Goal: Book appointment/travel/reservation

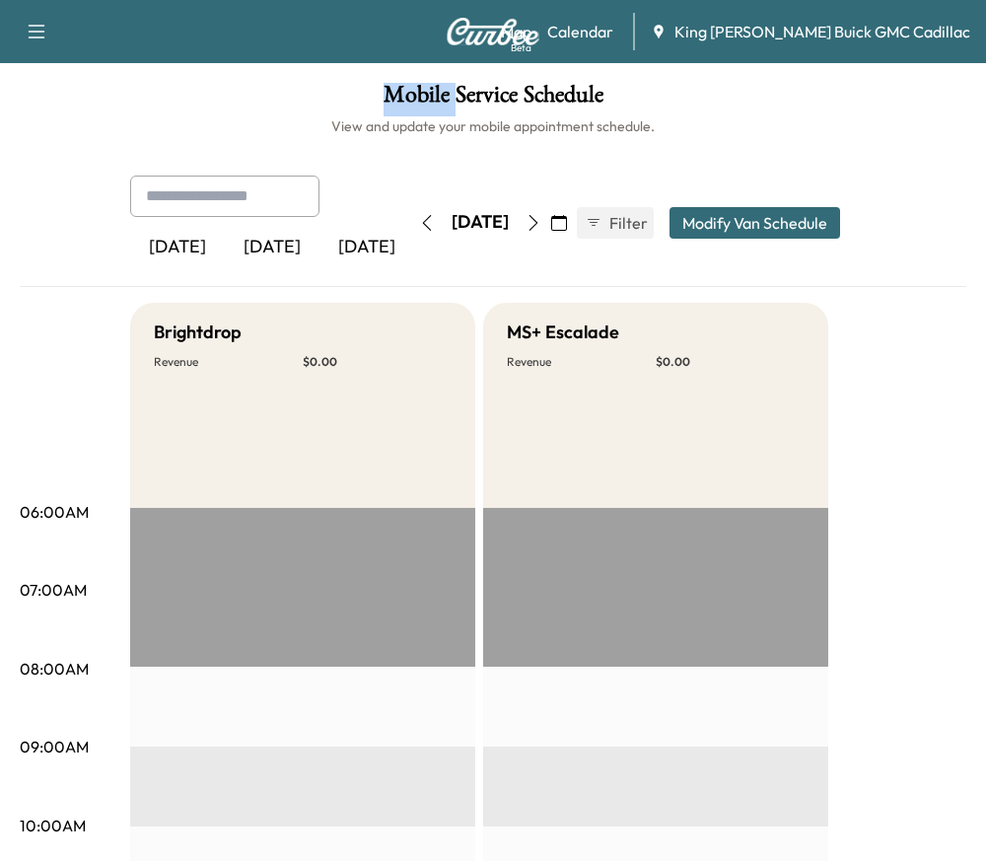
click at [410, 231] on button "button" at bounding box center [427, 223] width 34 height 32
click at [419, 228] on icon "button" at bounding box center [427, 223] width 16 height 16
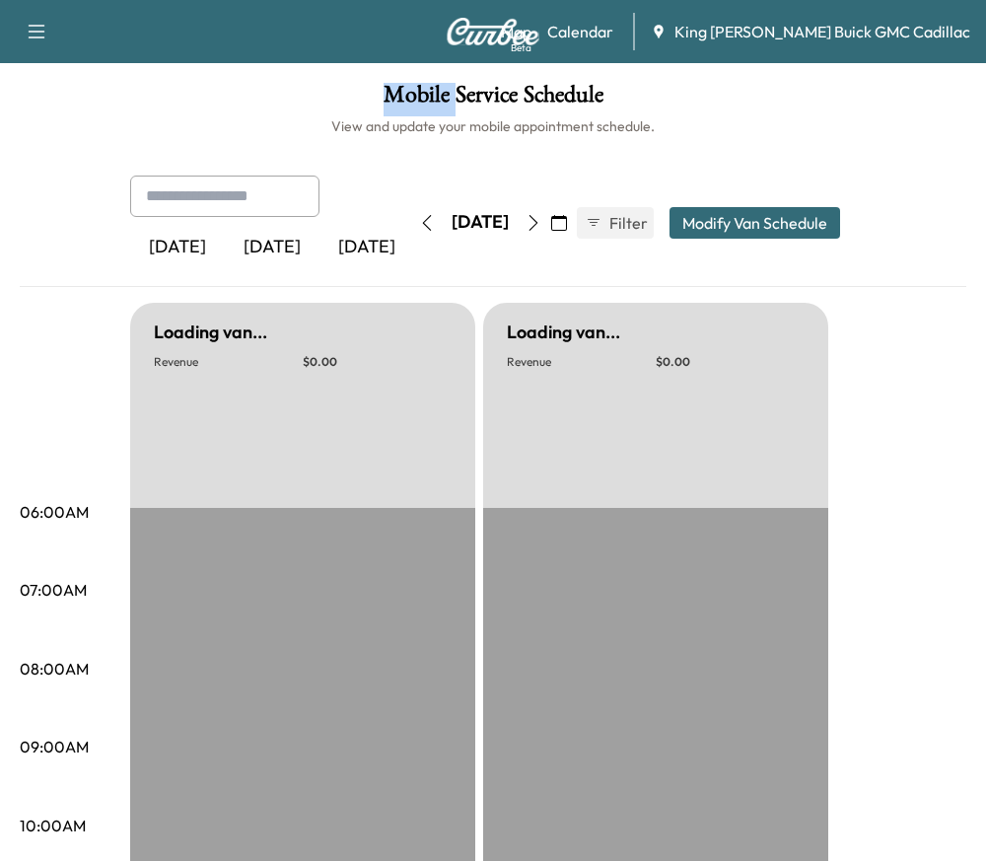
click at [419, 228] on icon "button" at bounding box center [427, 223] width 16 height 16
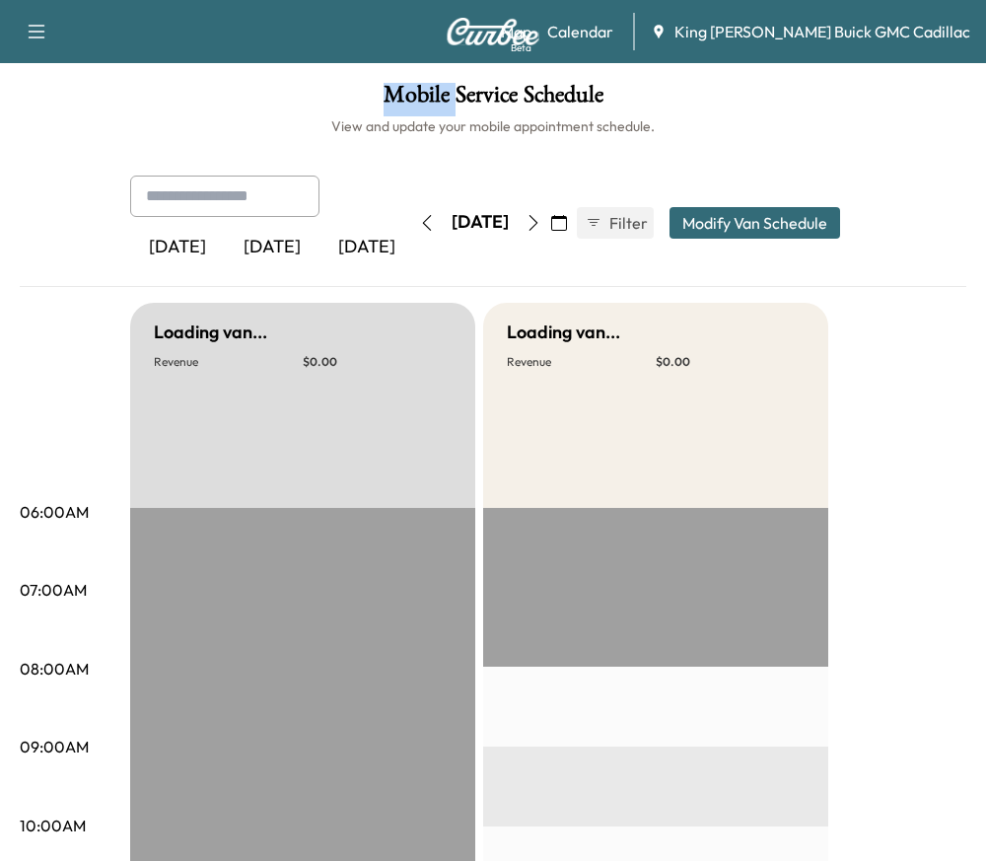
click at [410, 228] on button "button" at bounding box center [427, 223] width 34 height 32
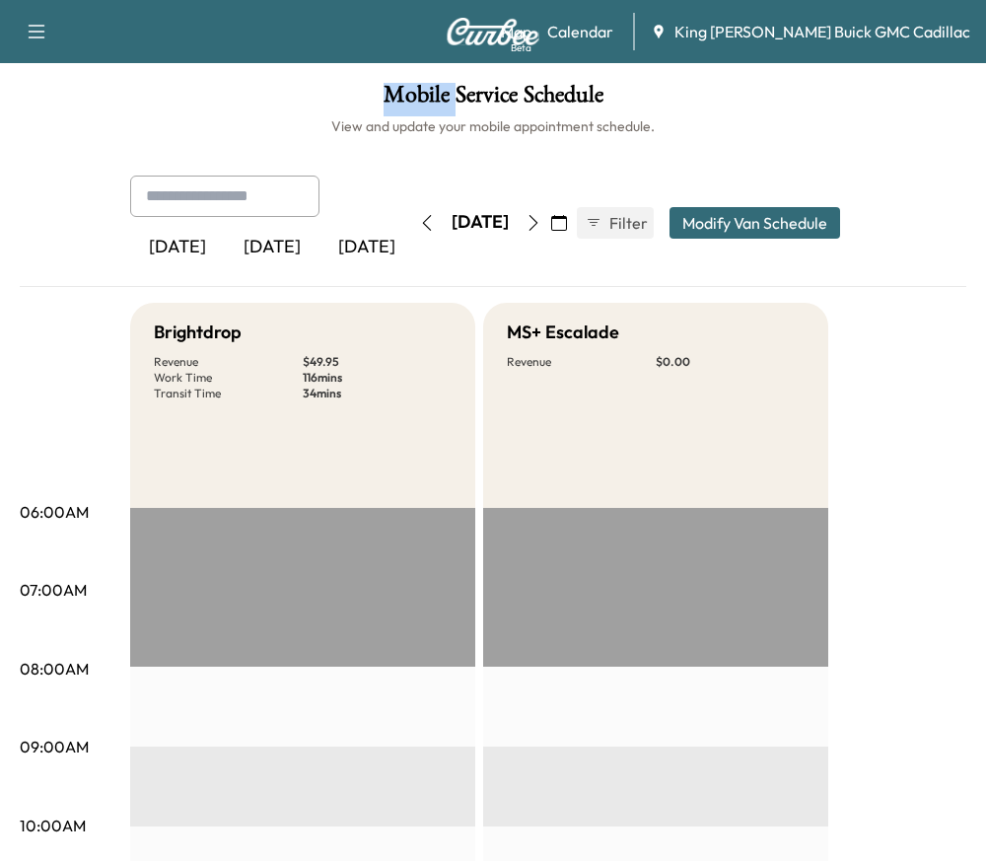
click at [419, 228] on icon "button" at bounding box center [427, 223] width 16 height 16
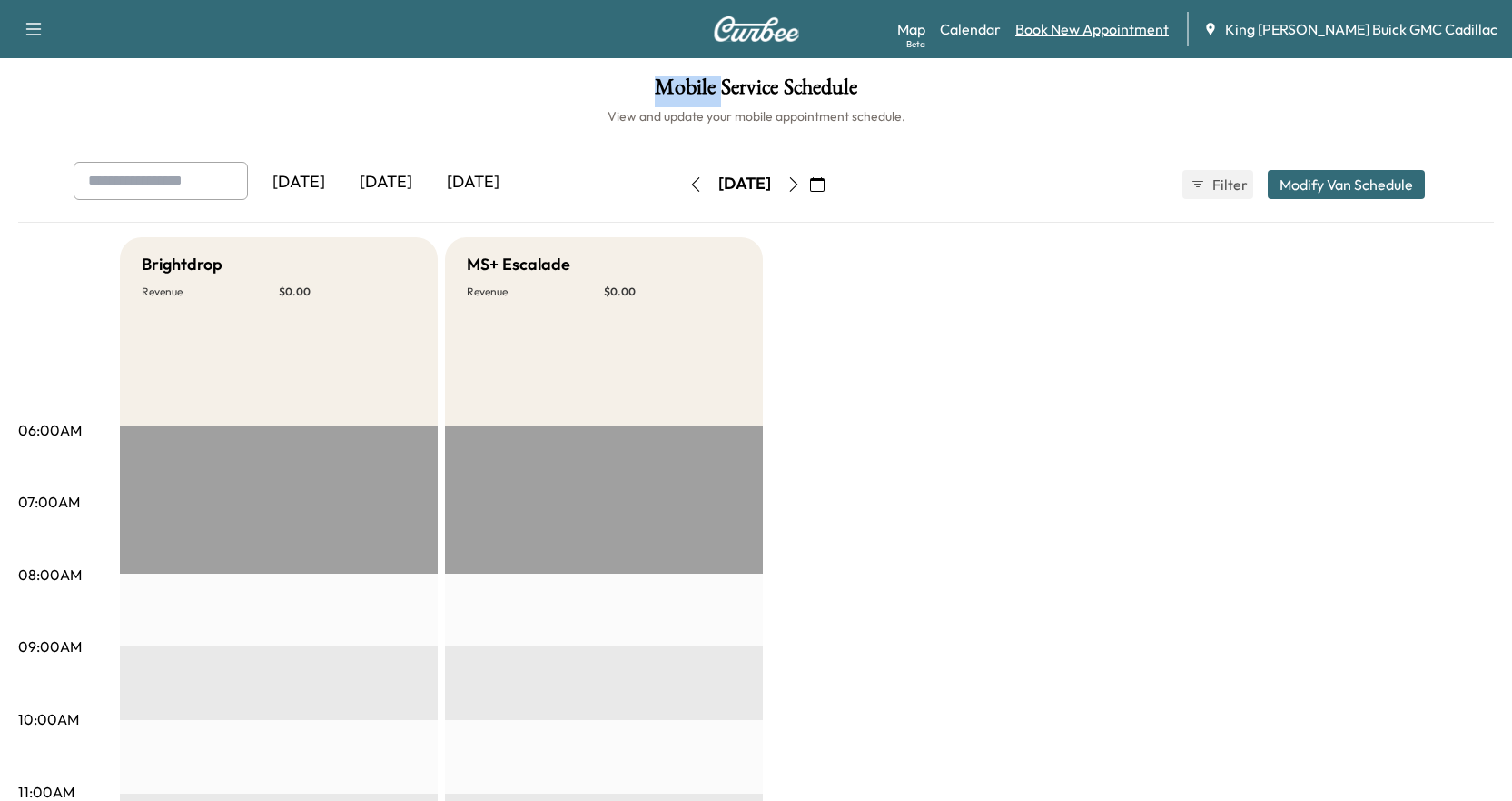
click at [908, 25] on link "Book New Appointment" at bounding box center [1092, 29] width 154 height 22
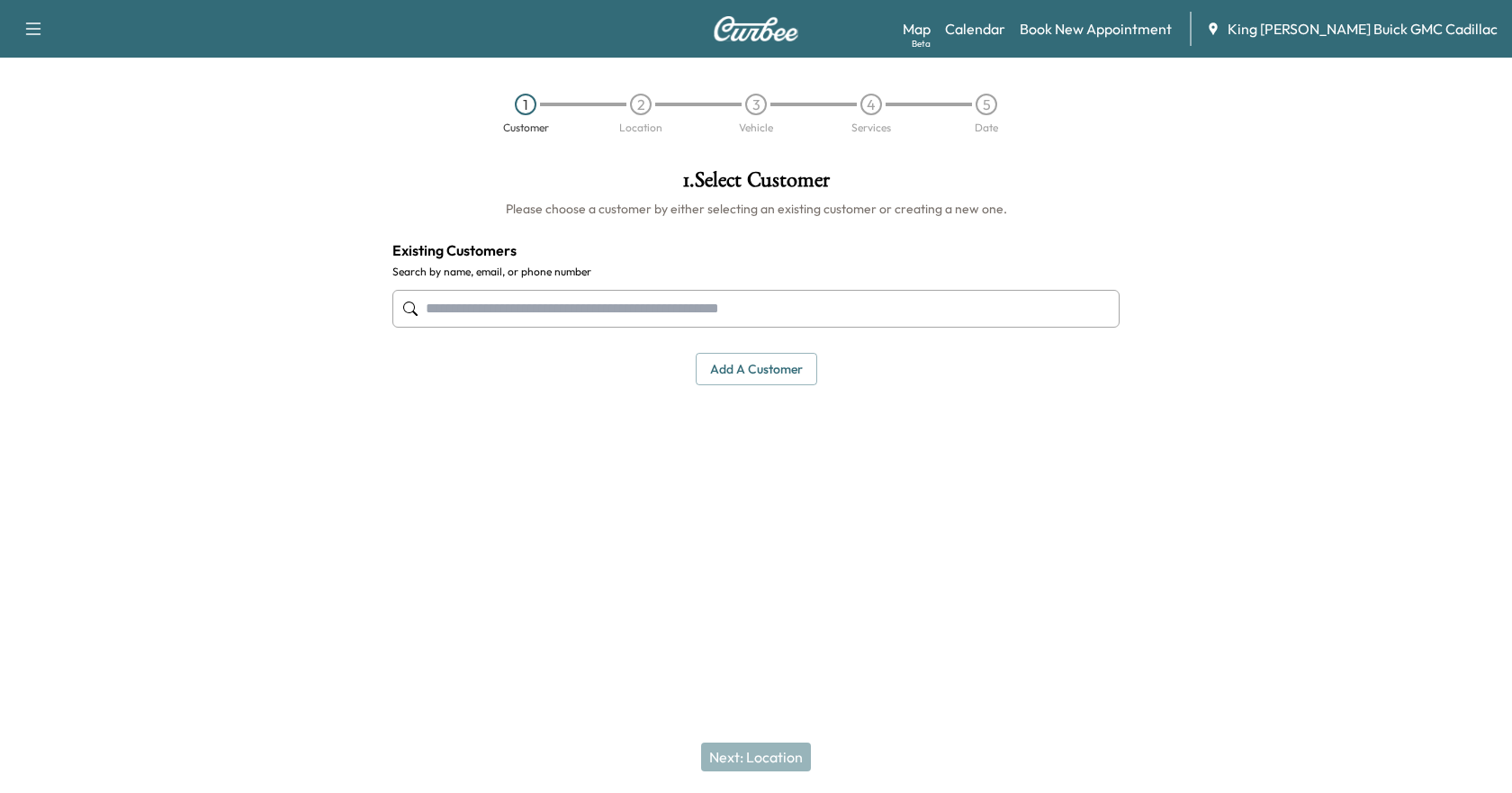
click at [777, 318] on input "text" at bounding box center [756, 308] width 728 height 37
click at [899, 305] on input "text" at bounding box center [756, 308] width 728 height 37
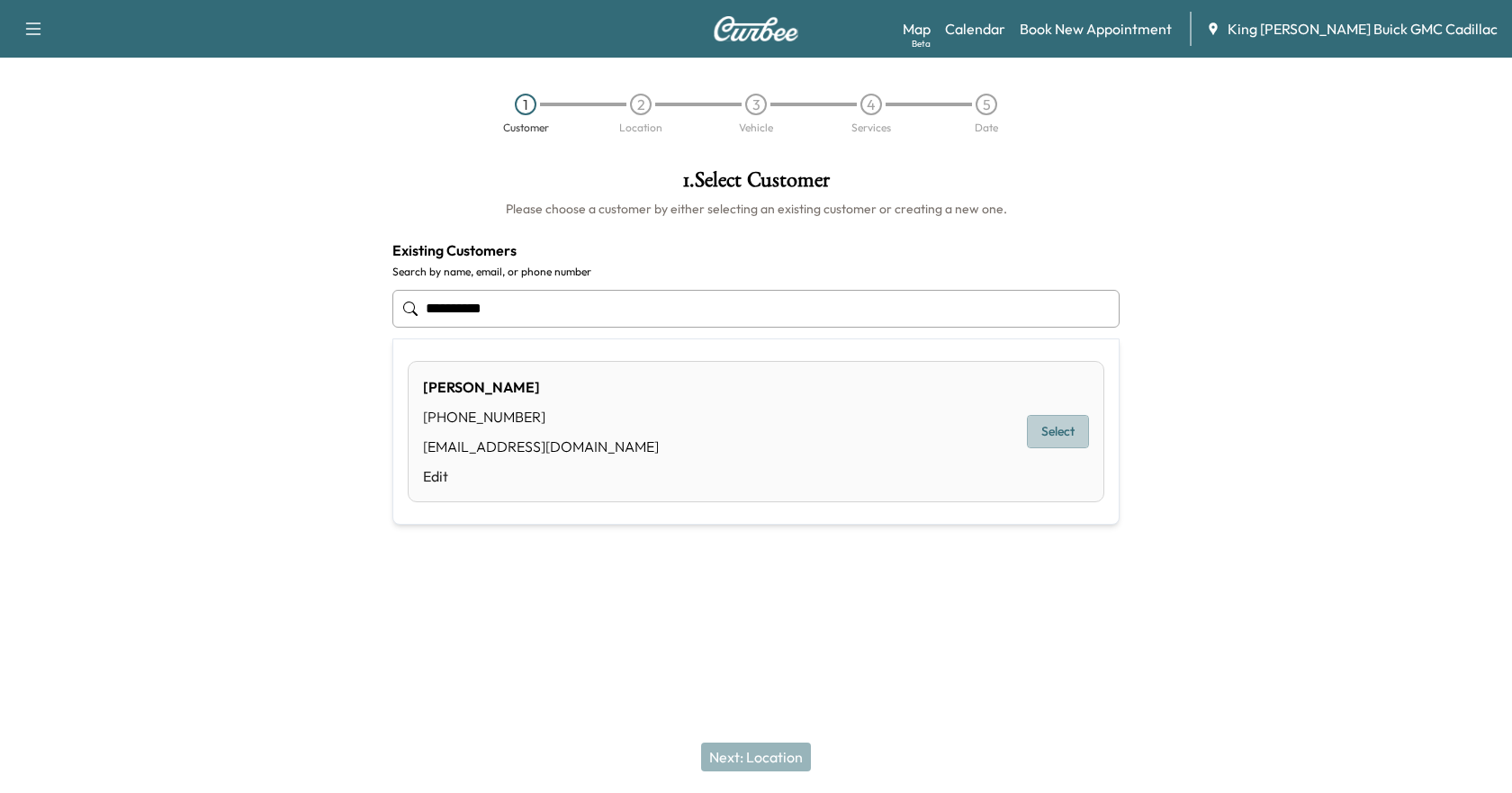
click at [899, 428] on button "Select" at bounding box center [1058, 431] width 62 height 33
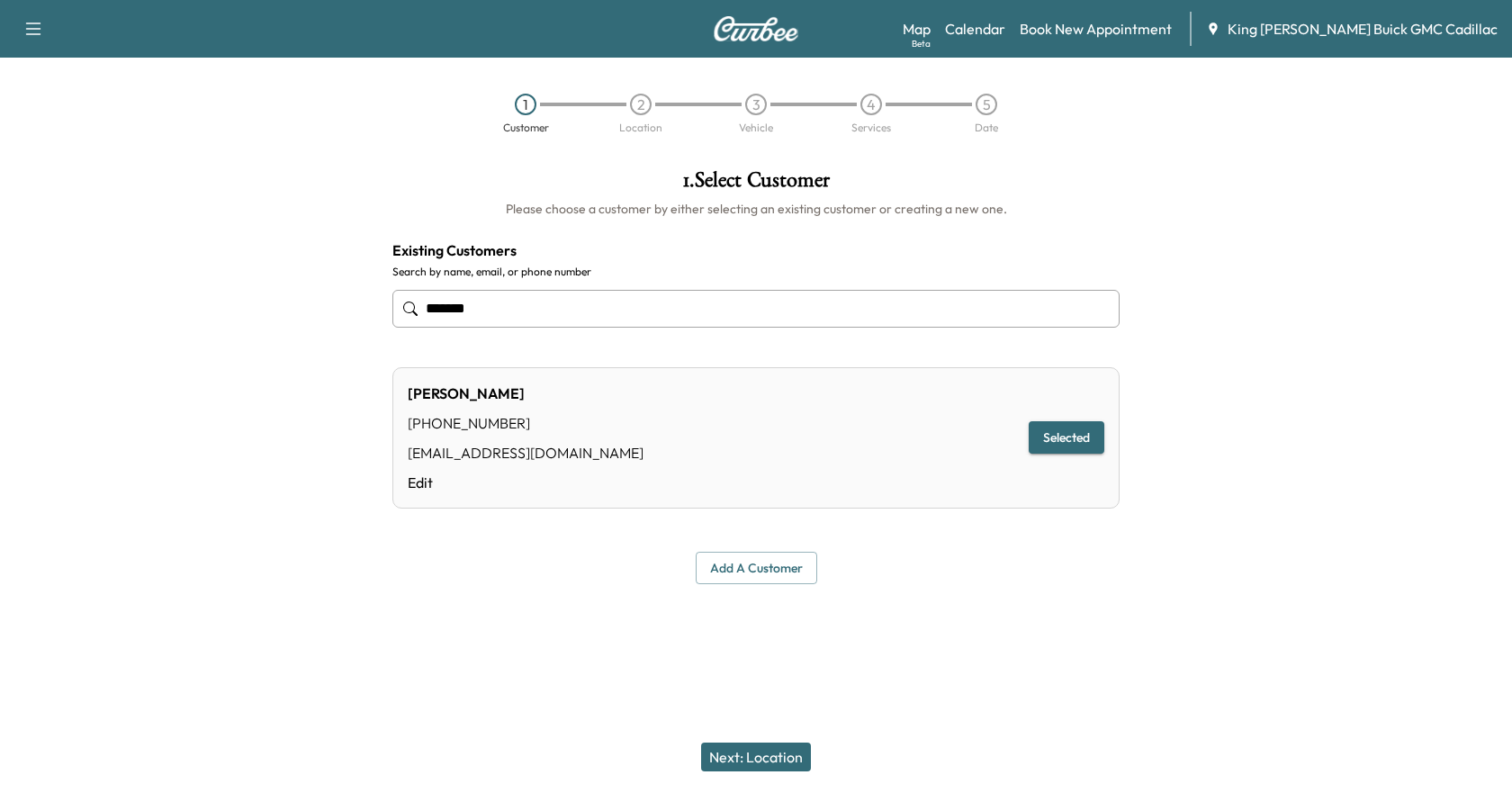
type input "******"
click at [754, 748] on button "Next: Location" at bounding box center [756, 756] width 110 height 29
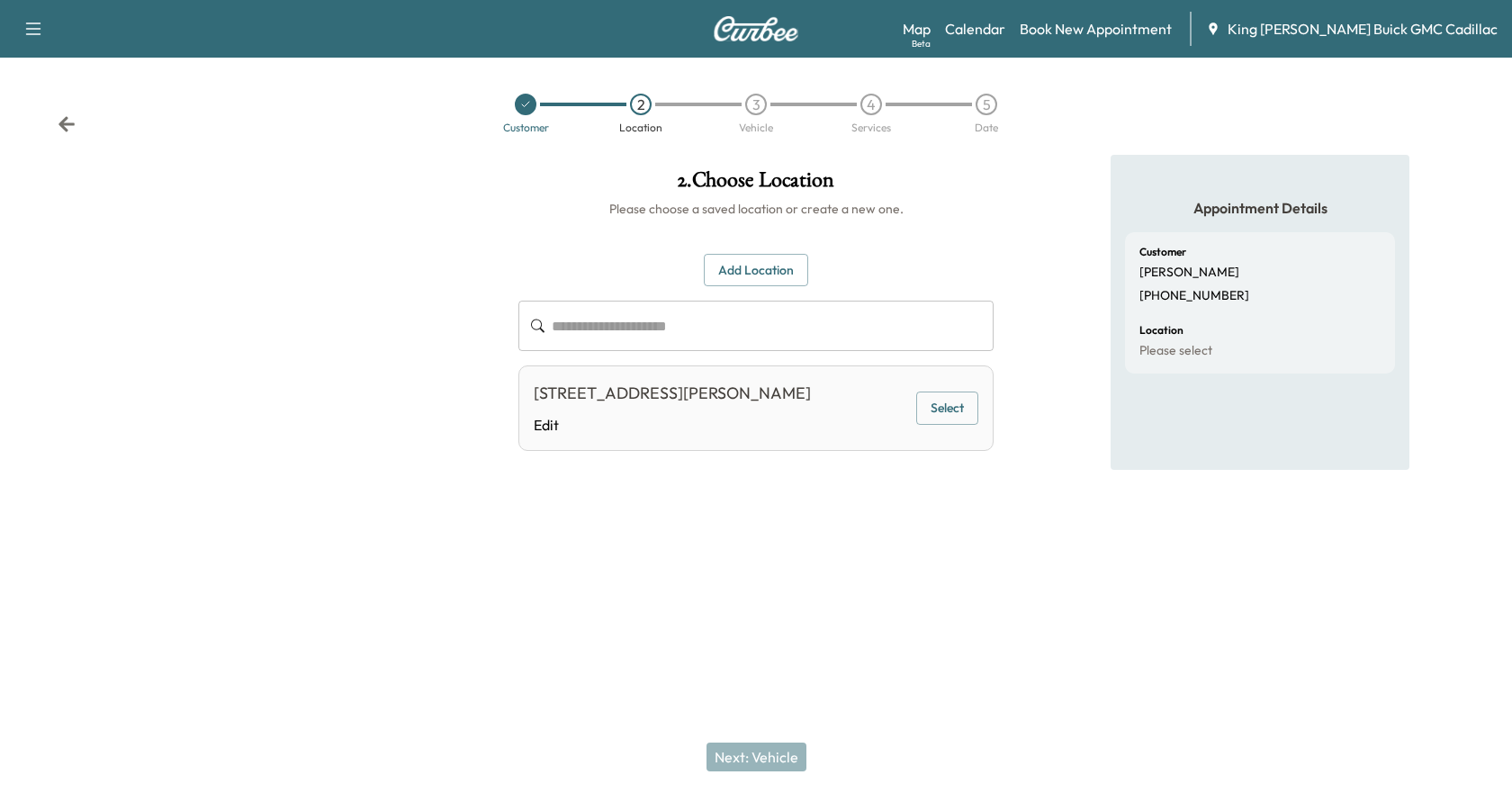
click at [899, 420] on button "Select" at bounding box center [948, 408] width 62 height 33
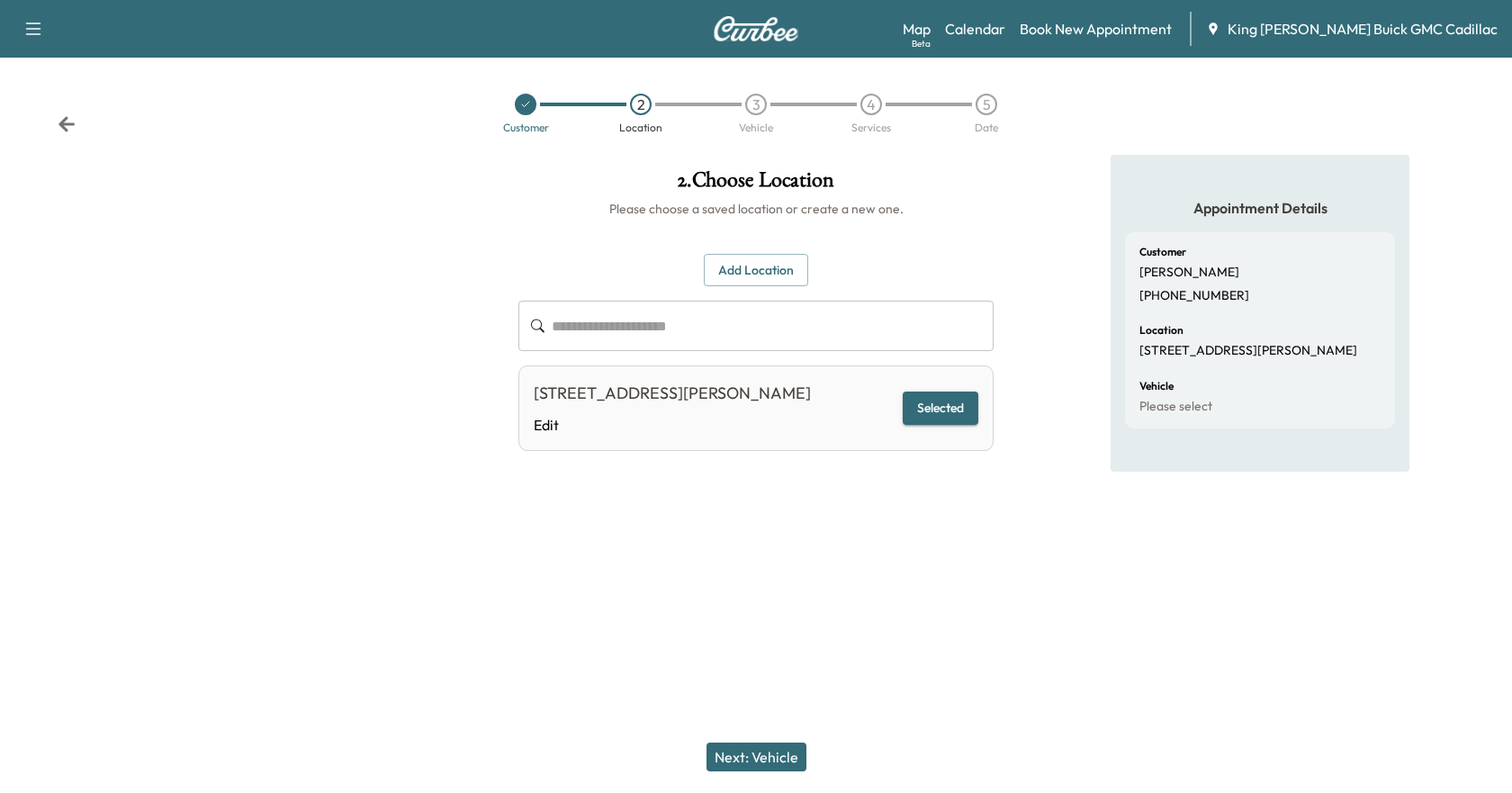
click at [741, 750] on button "Next: Vehicle" at bounding box center [756, 756] width 100 height 29
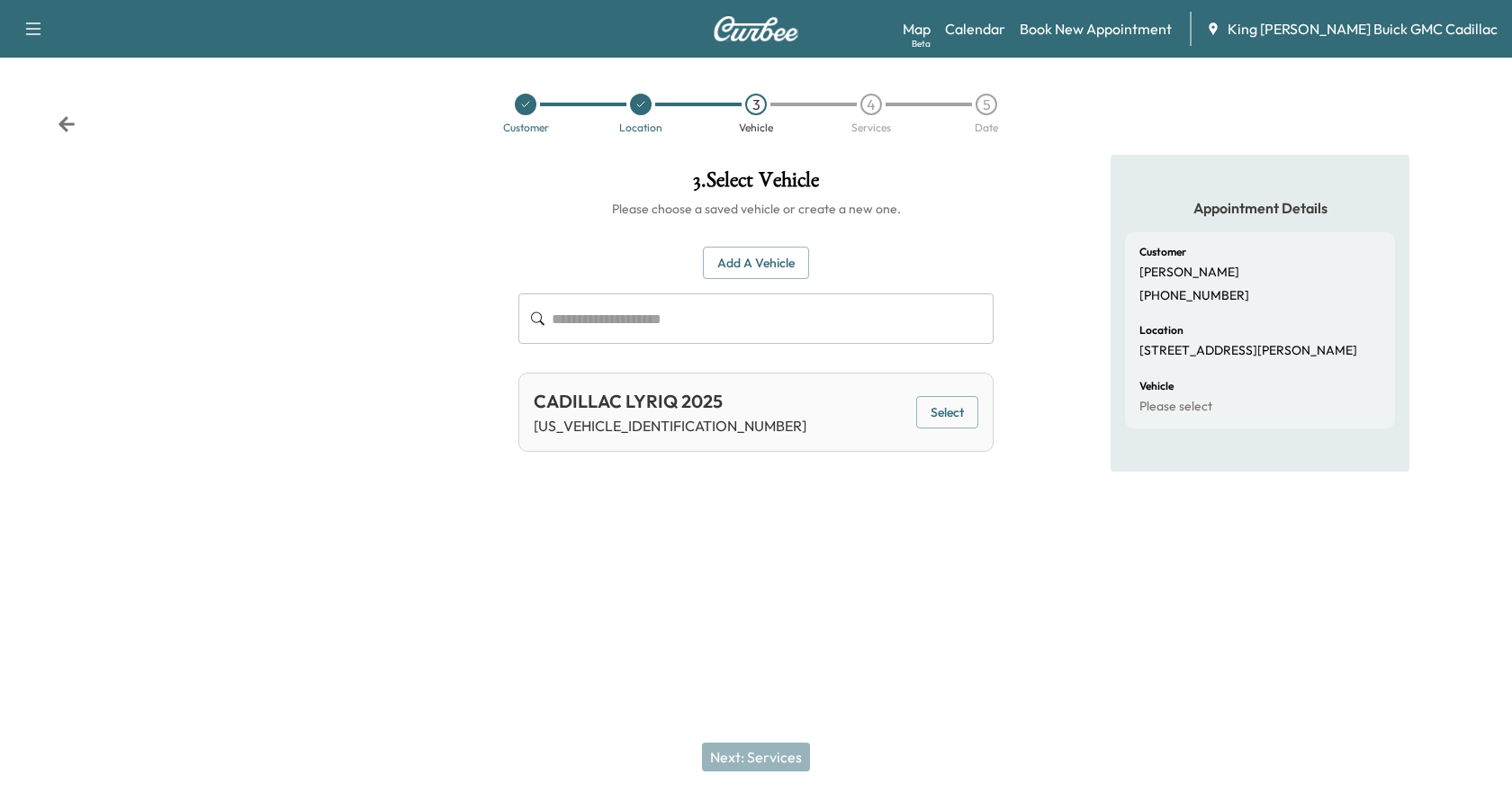
click at [899, 415] on button "Select" at bounding box center [948, 412] width 62 height 33
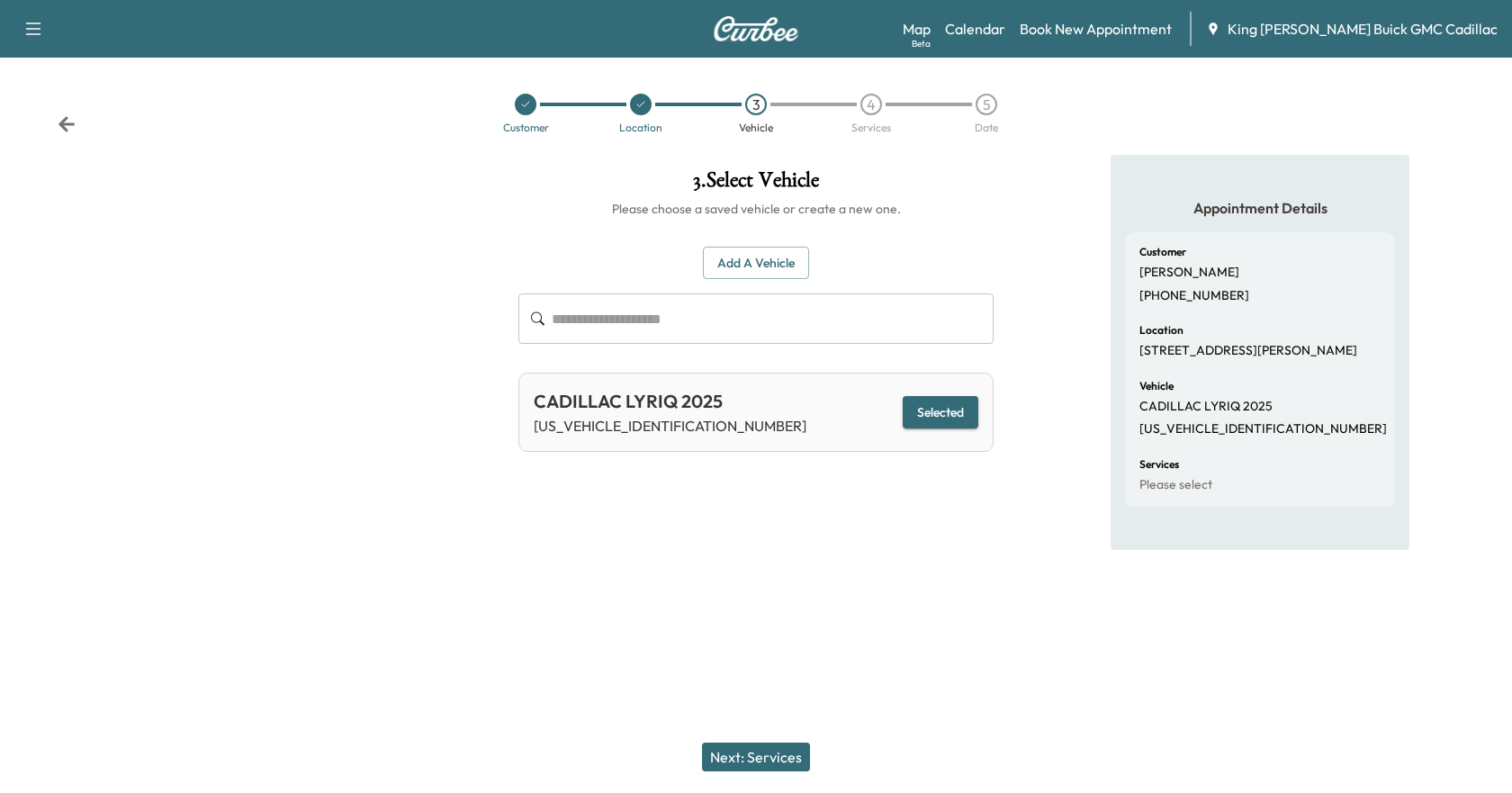
click at [766, 765] on button "Next: Services" at bounding box center [756, 756] width 108 height 29
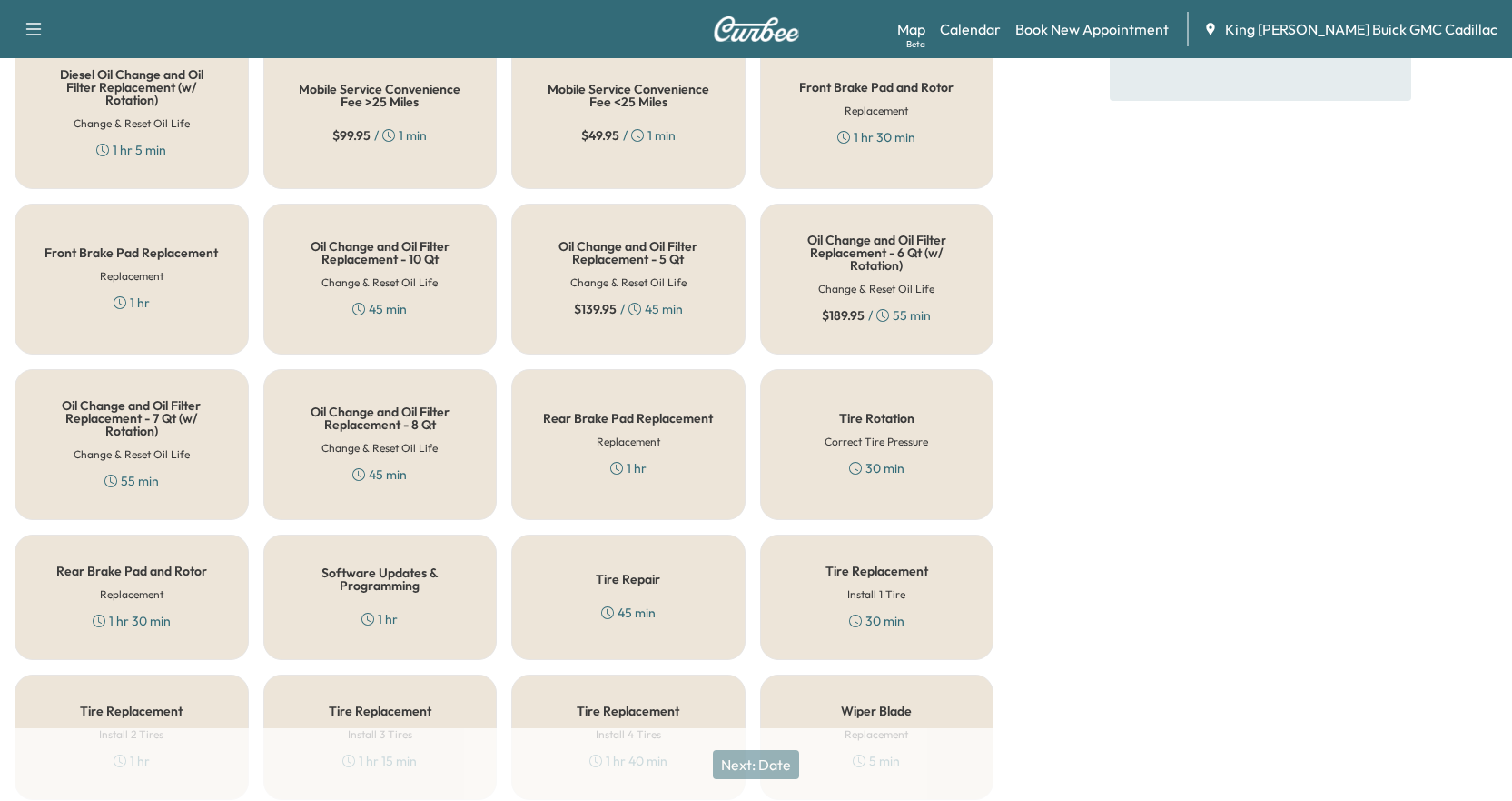
scroll to position [273, 0]
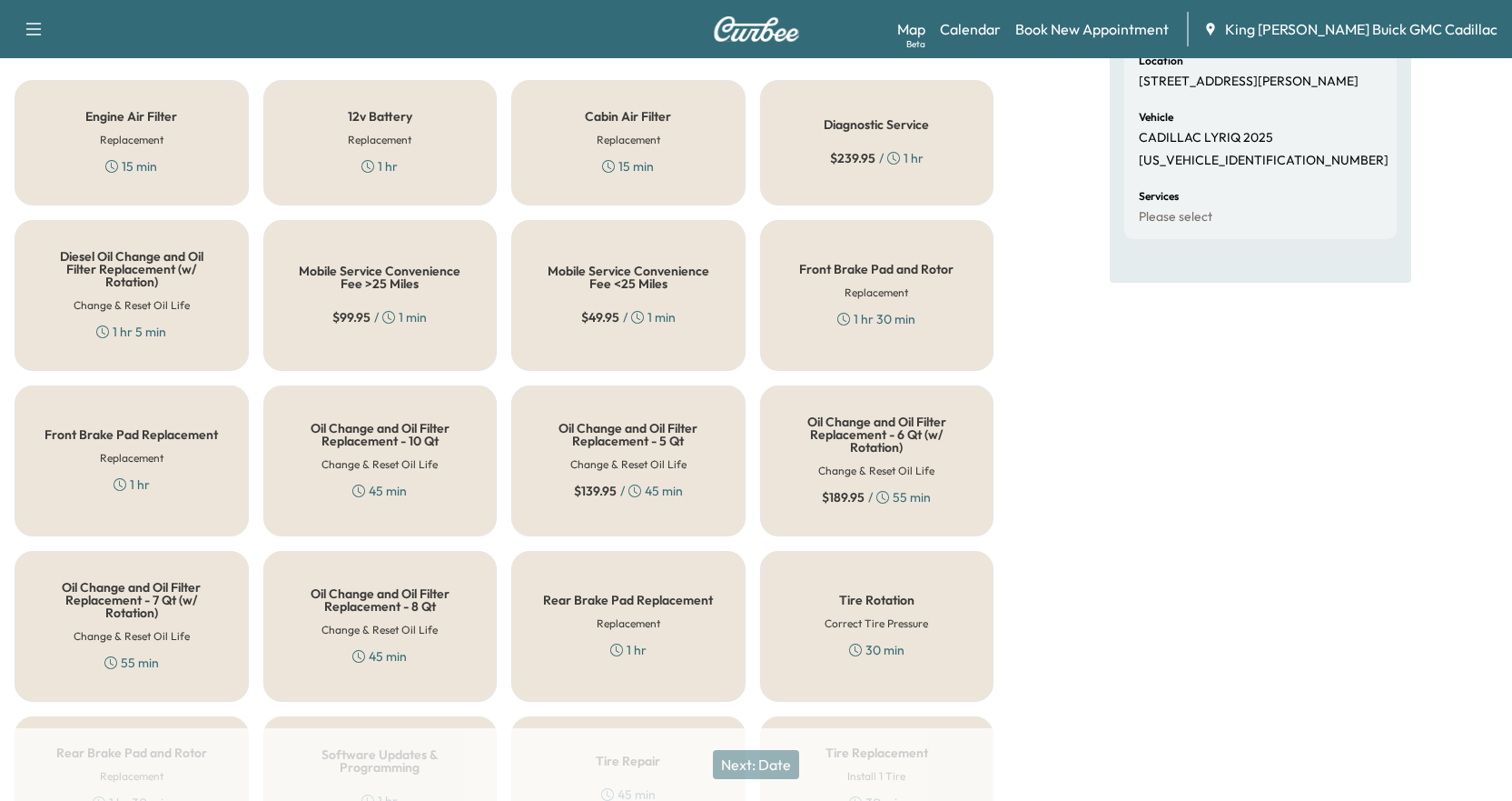
click at [833, 156] on span "$ 239.95" at bounding box center [852, 159] width 45 height 18
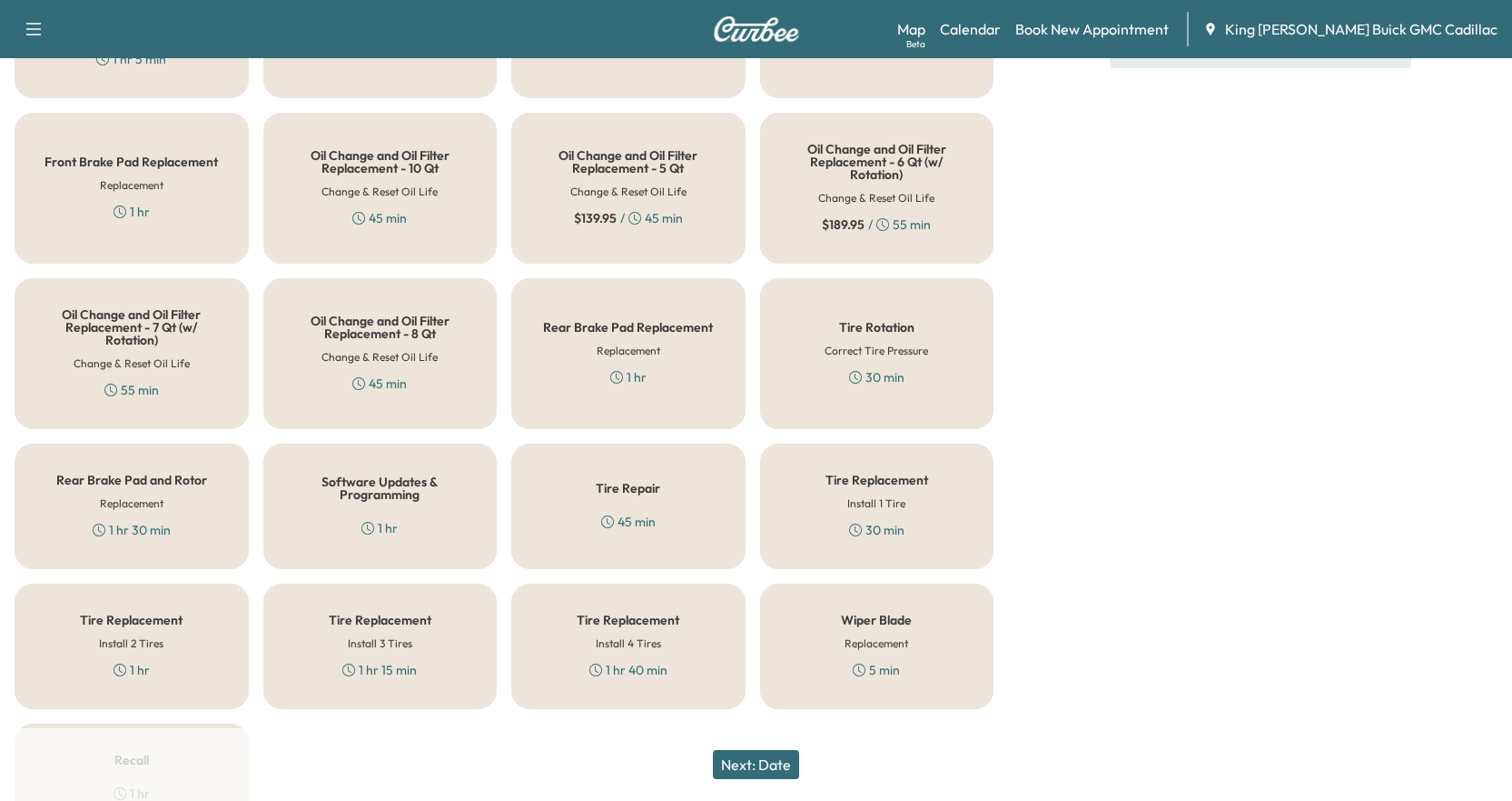
scroll to position [650, 0]
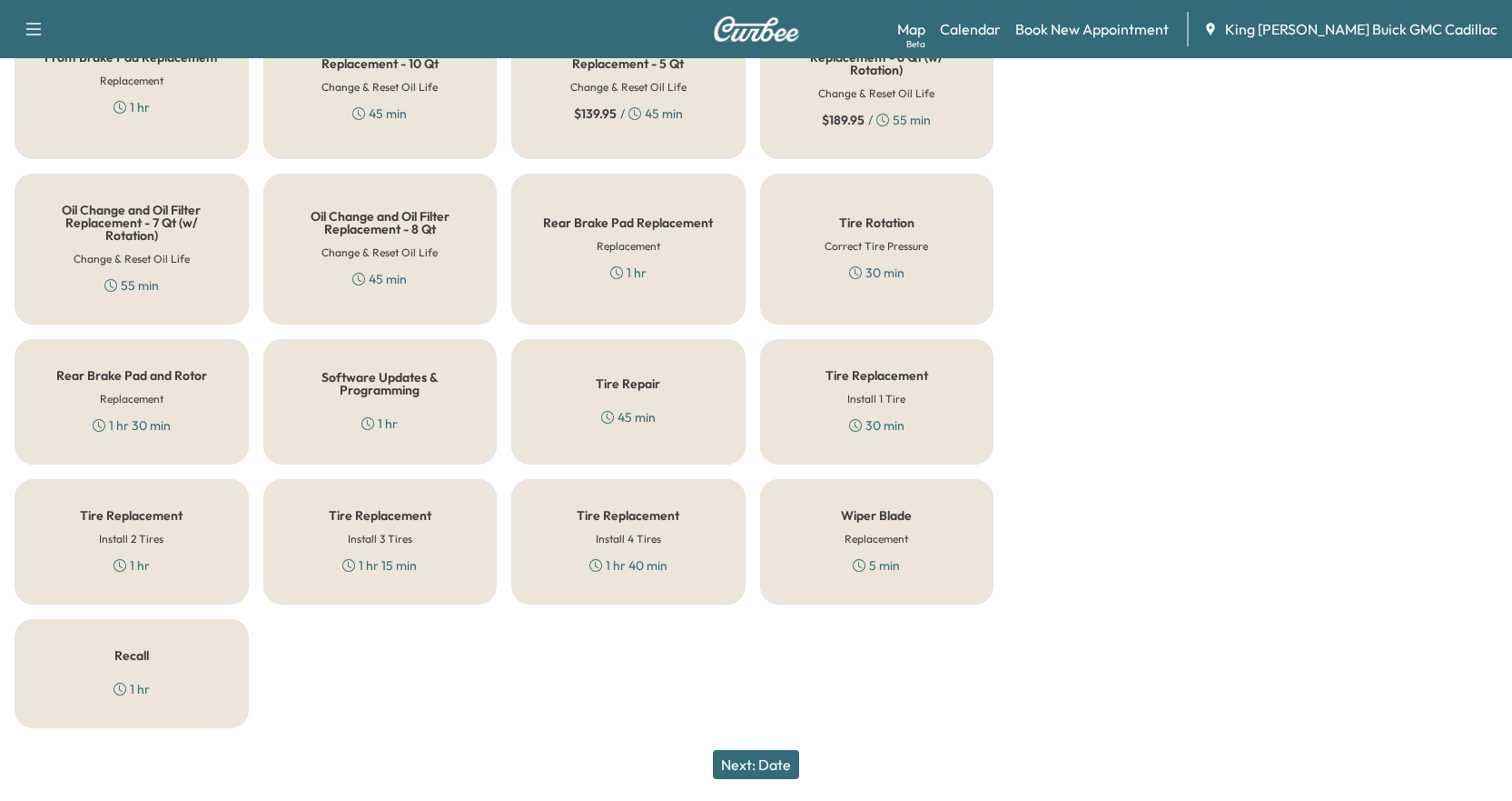
click at [767, 765] on button "Next: Date" at bounding box center [756, 764] width 87 height 29
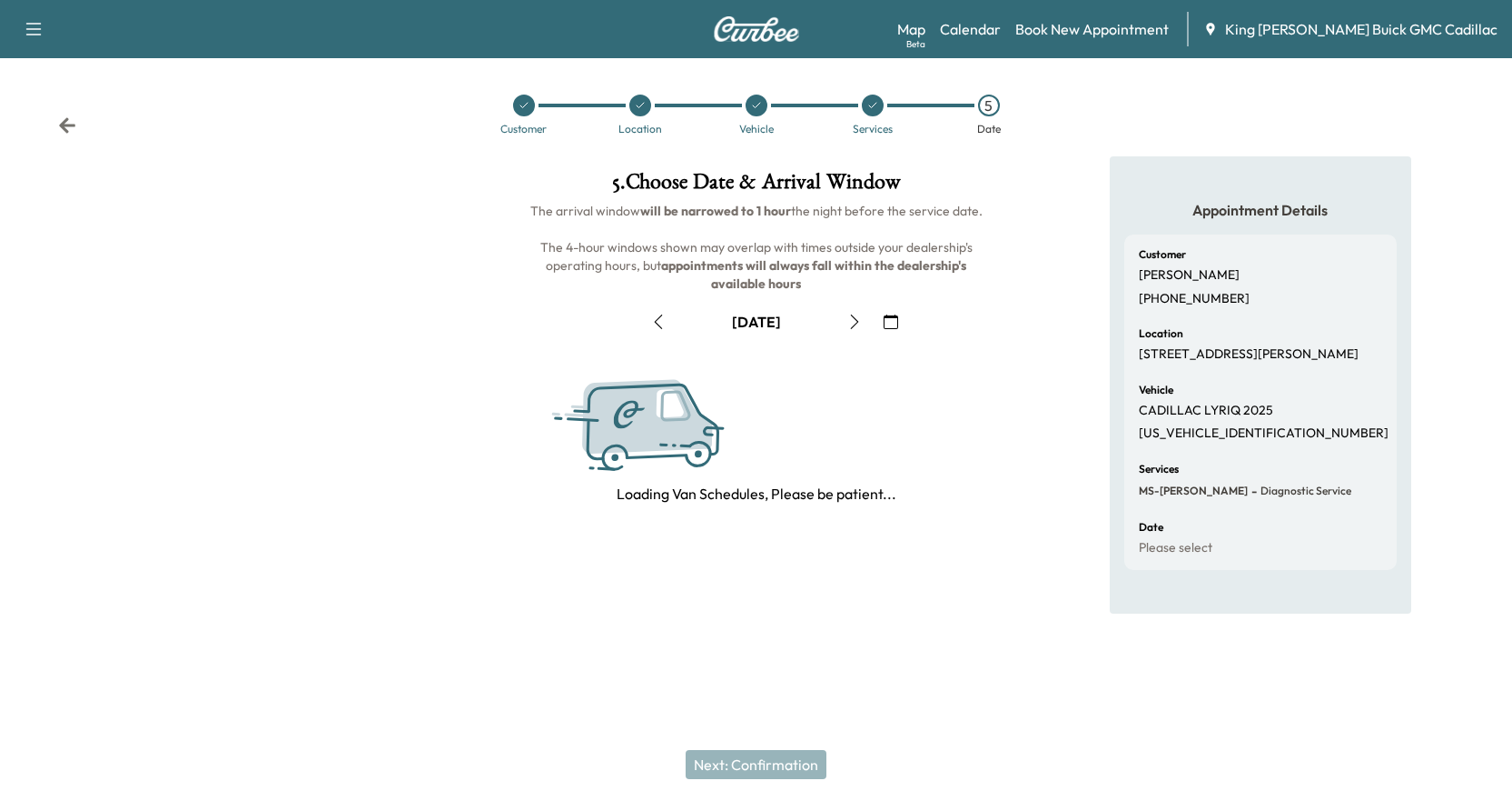
scroll to position [0, 0]
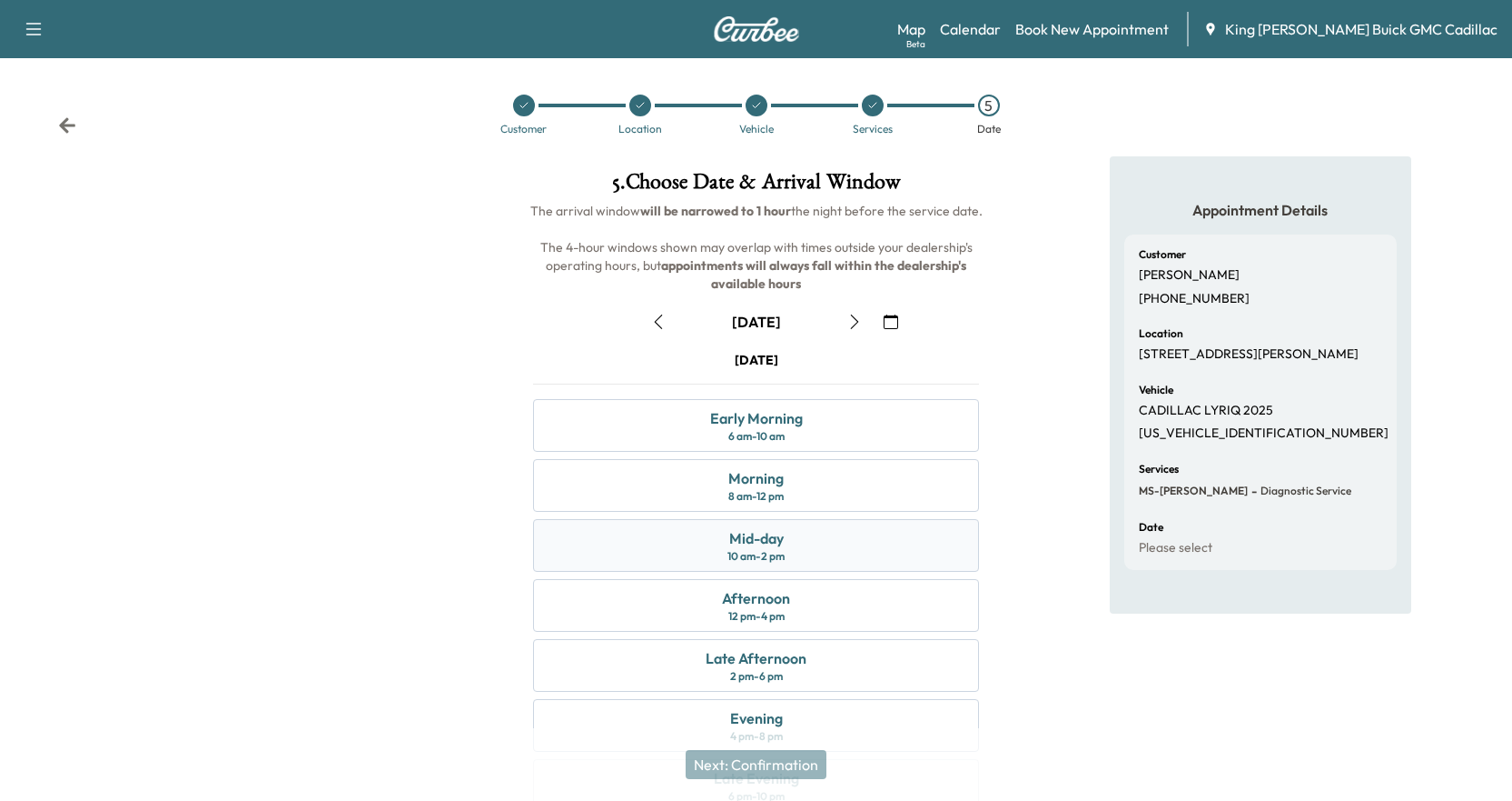
click at [763, 545] on div "Mid-day" at bounding box center [756, 538] width 54 height 22
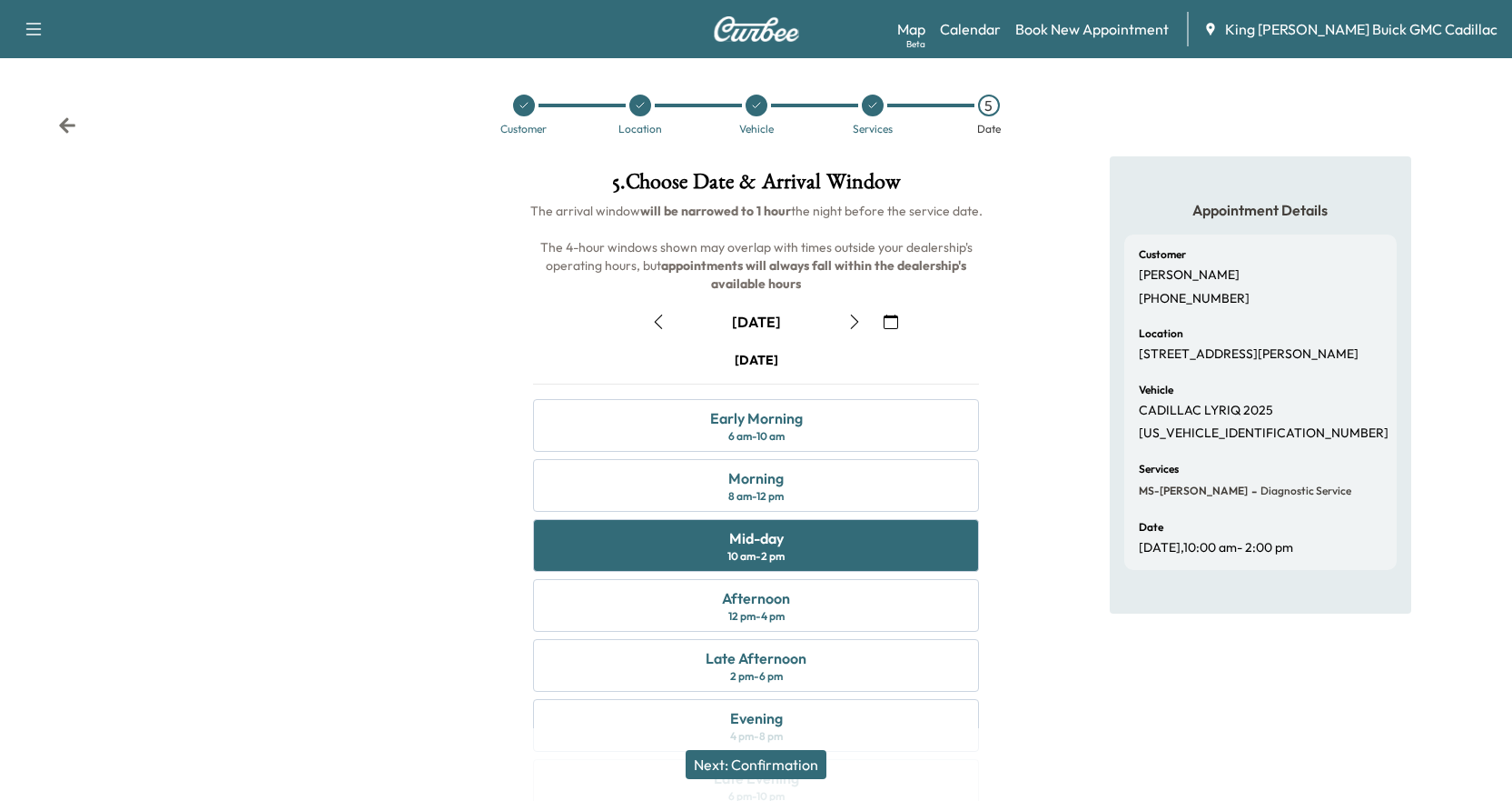
click at [781, 773] on button "Next: Confirmation" at bounding box center [756, 764] width 141 height 29
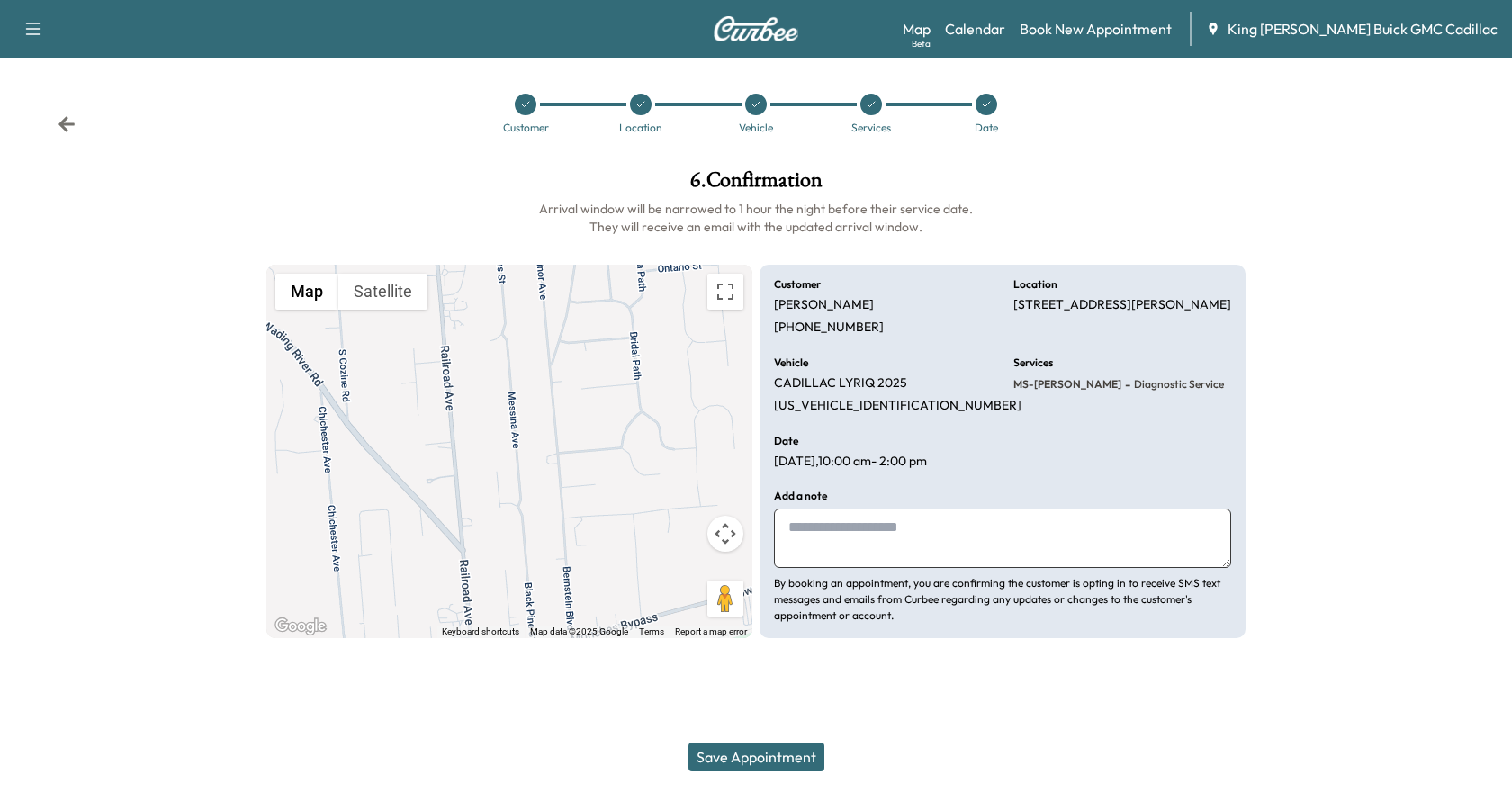
click at [762, 756] on button "Save Appointment" at bounding box center [756, 756] width 136 height 29
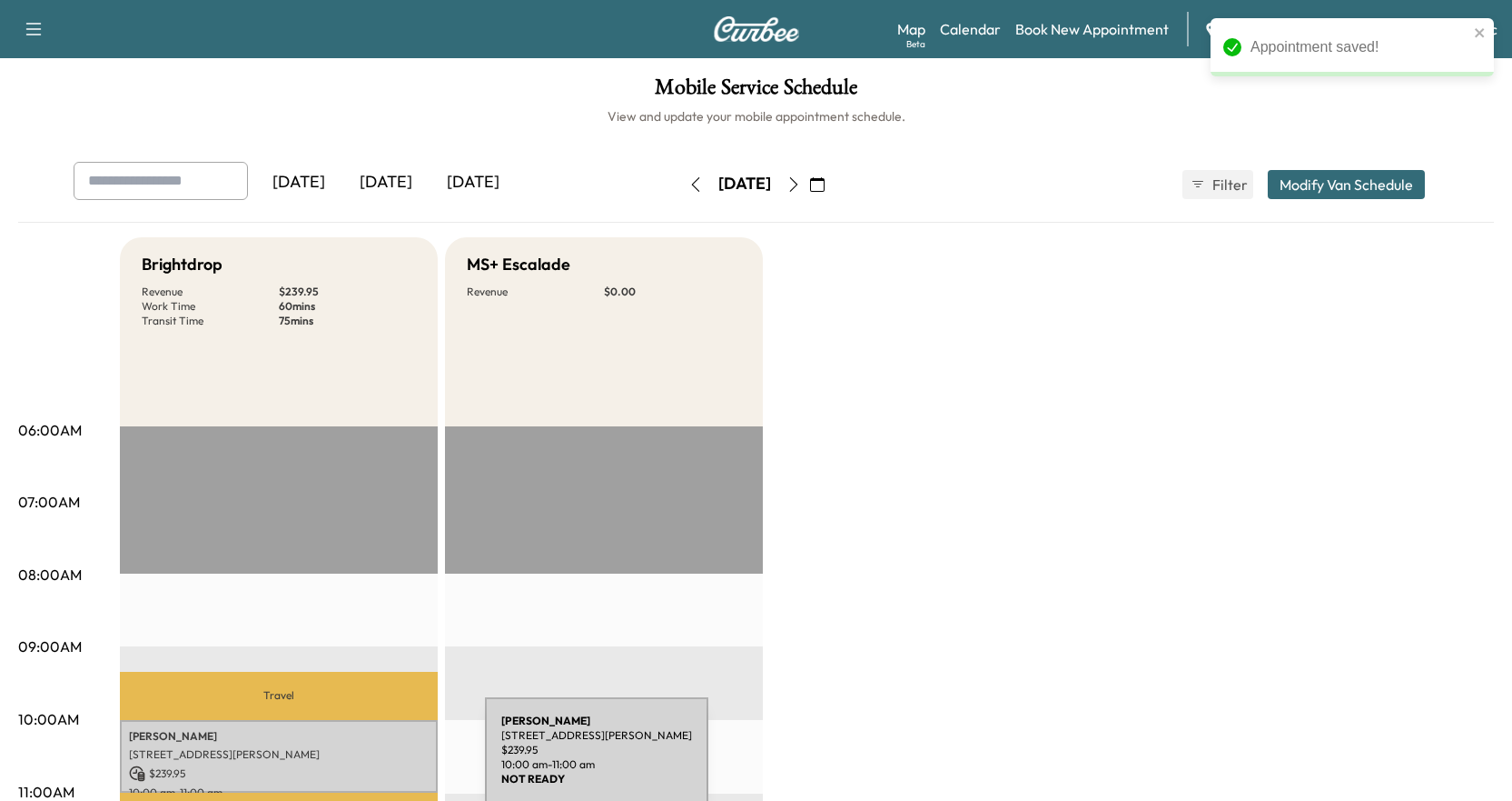
click at [349, 765] on p "$ 239.95" at bounding box center [278, 773] width 299 height 17
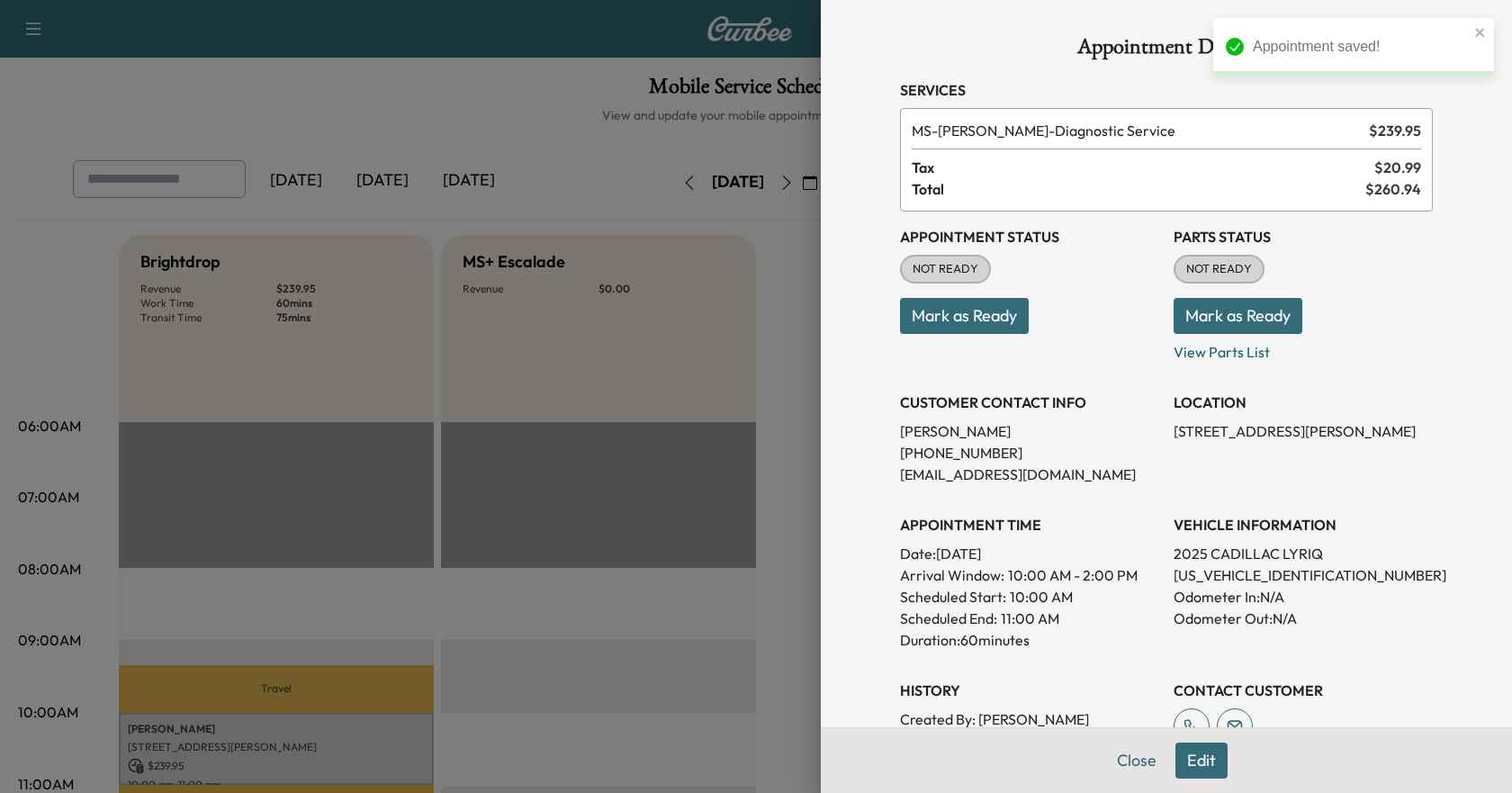
click at [899, 309] on button "Mark as Ready" at bounding box center [964, 315] width 129 height 36
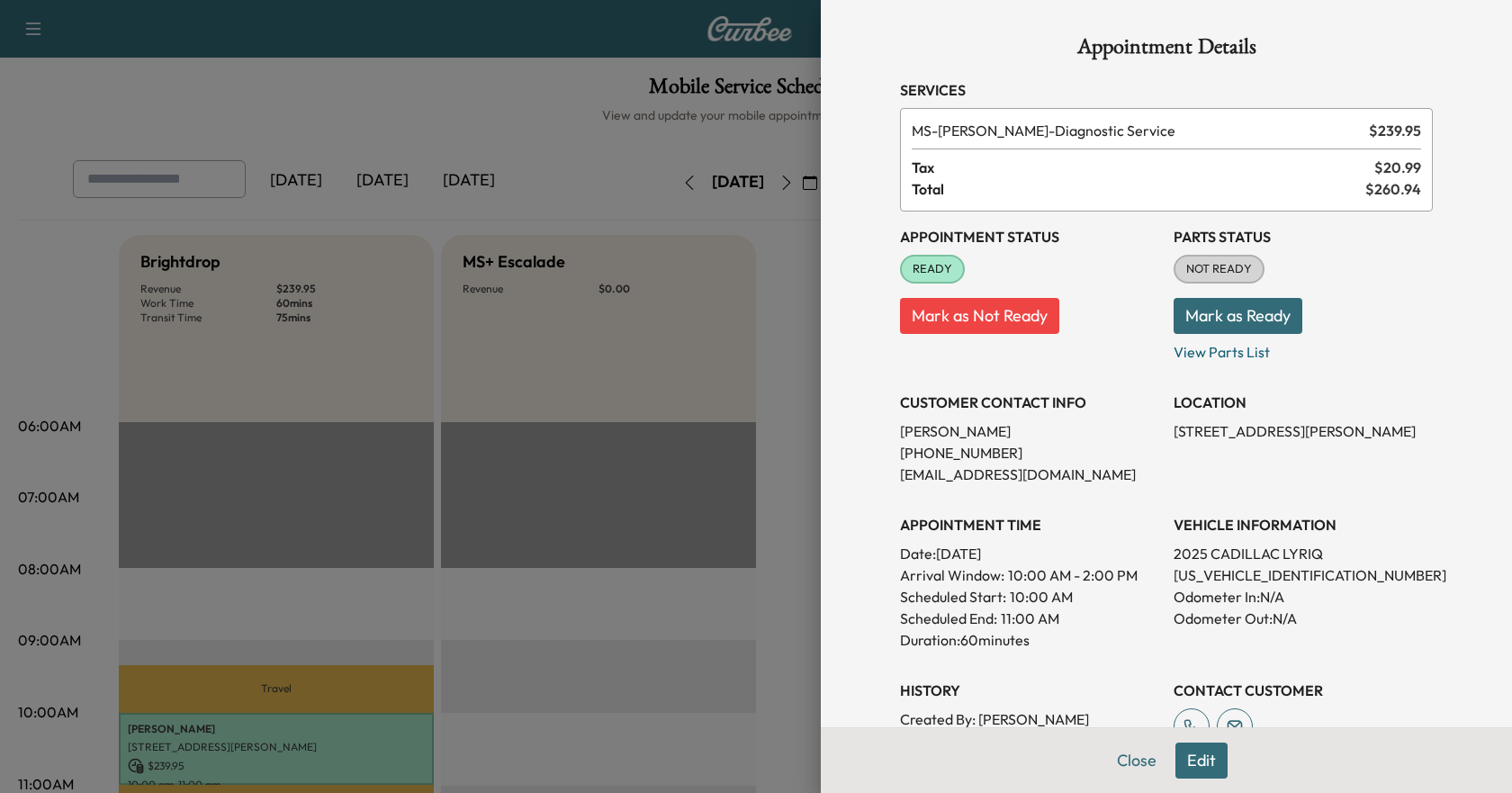
click at [773, 327] on div at bounding box center [756, 396] width 1512 height 793
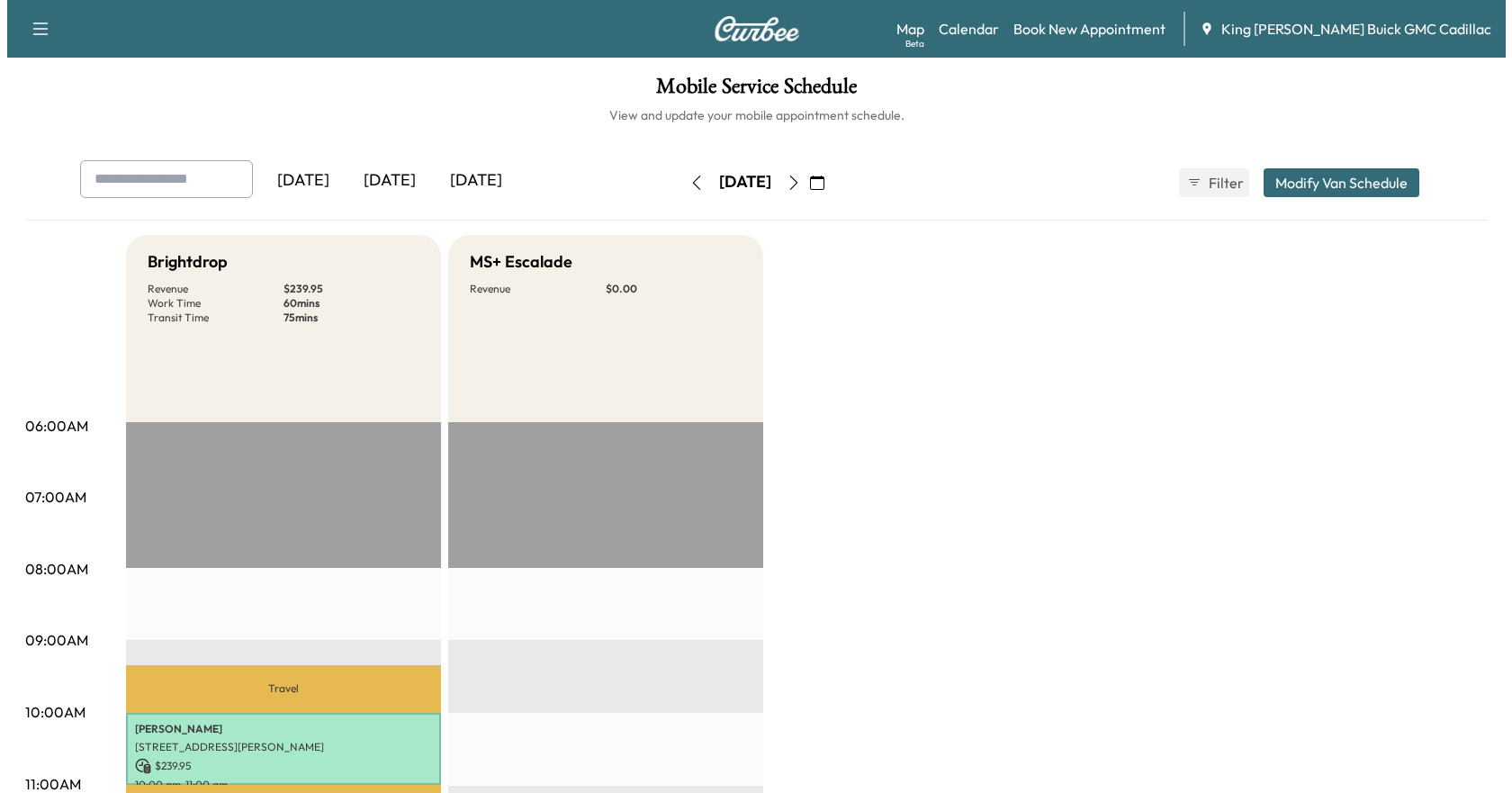
scroll to position [360, 0]
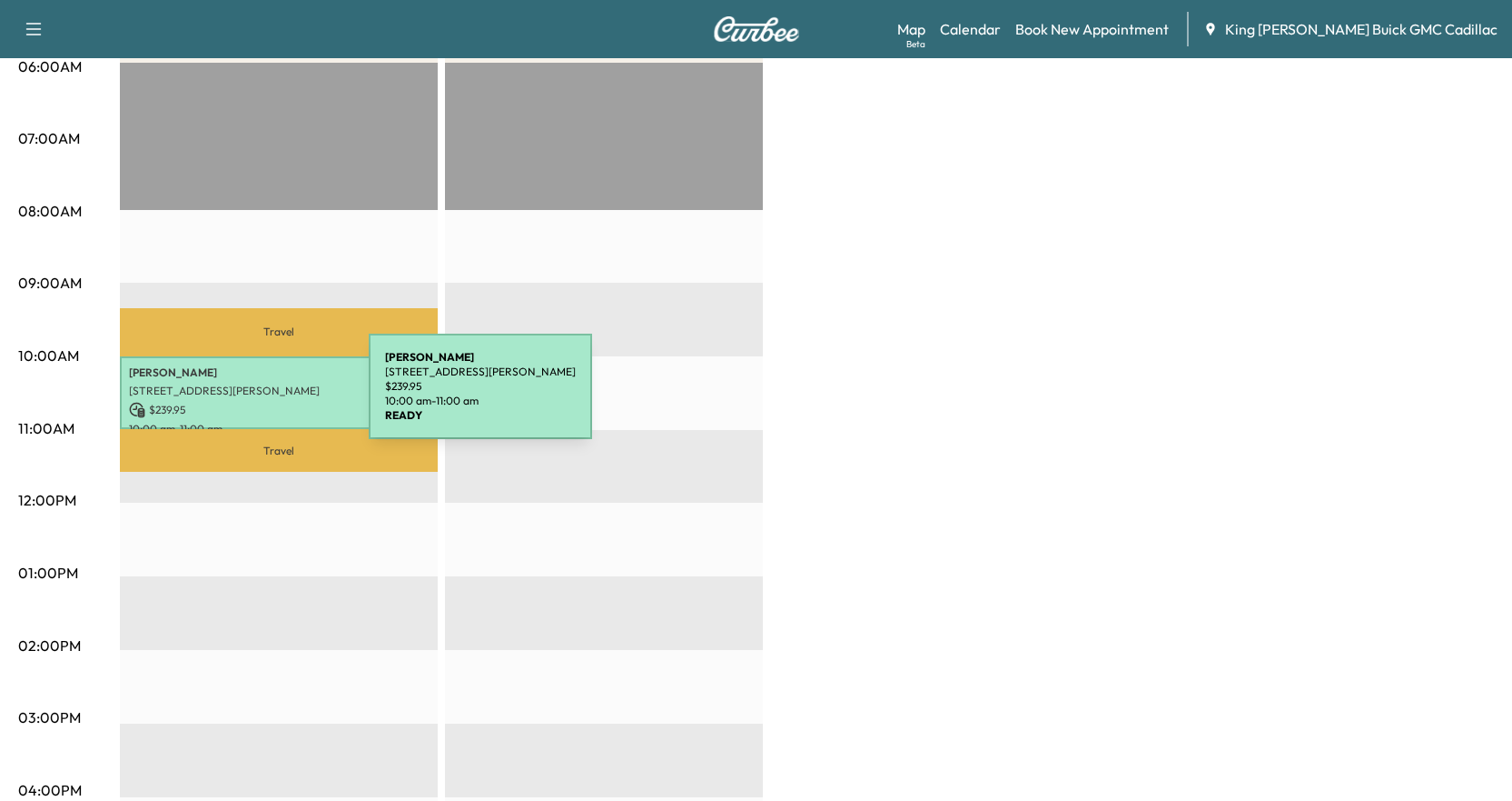
click at [232, 402] on p "$ 239.95" at bounding box center [278, 410] width 299 height 17
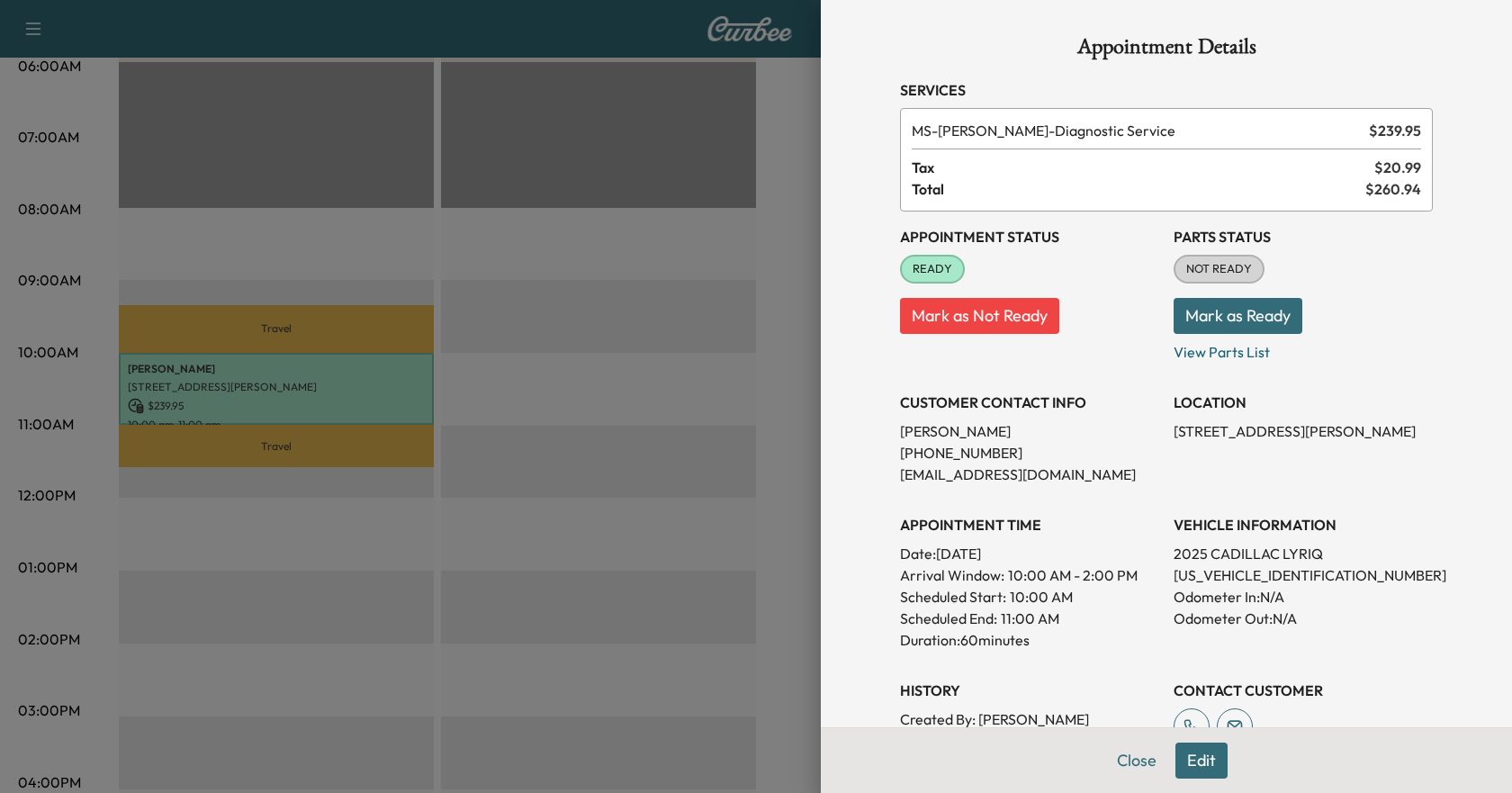
scroll to position [90, 0]
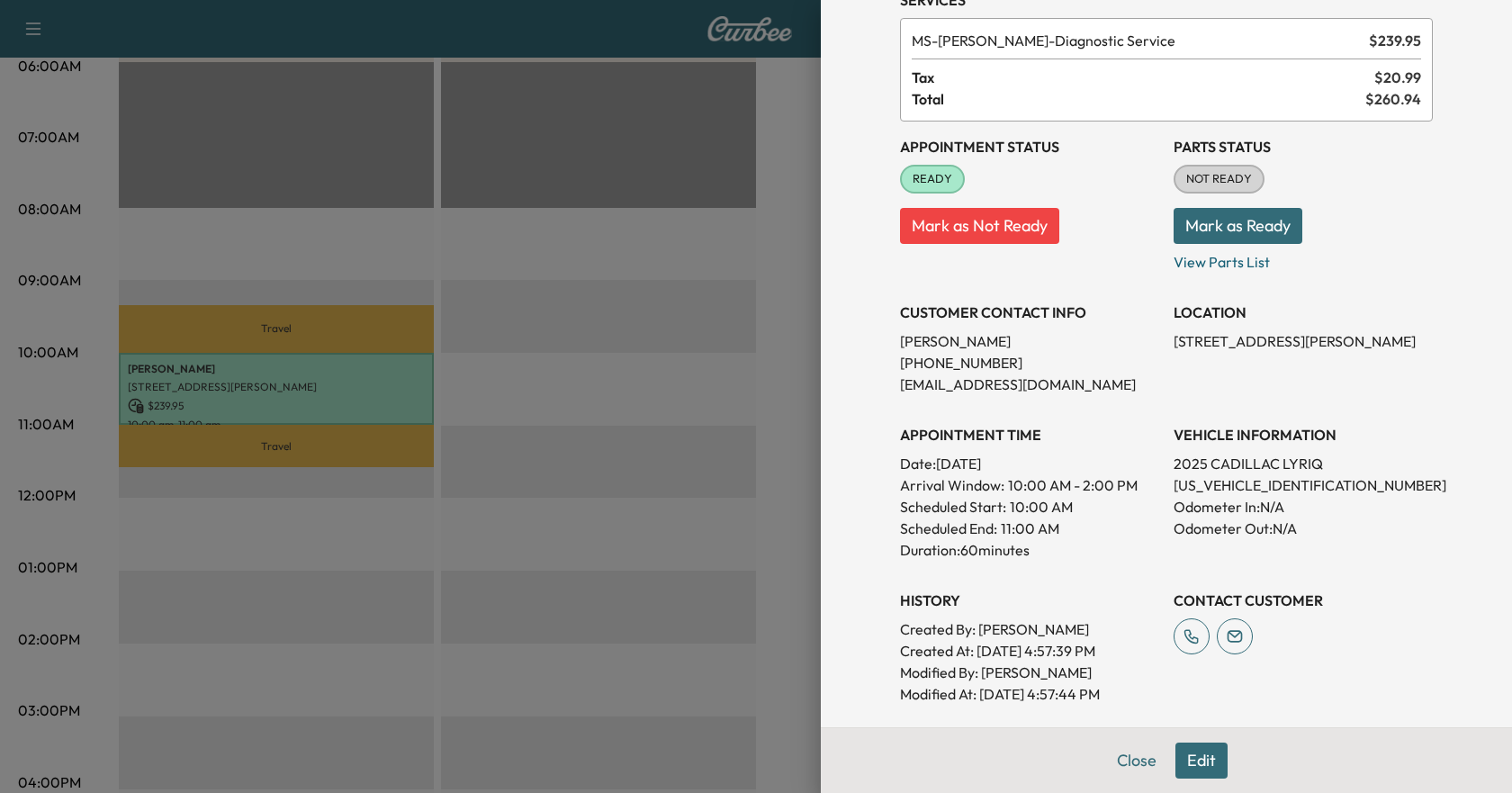
click at [899, 747] on button "Edit" at bounding box center [1201, 759] width 52 height 36
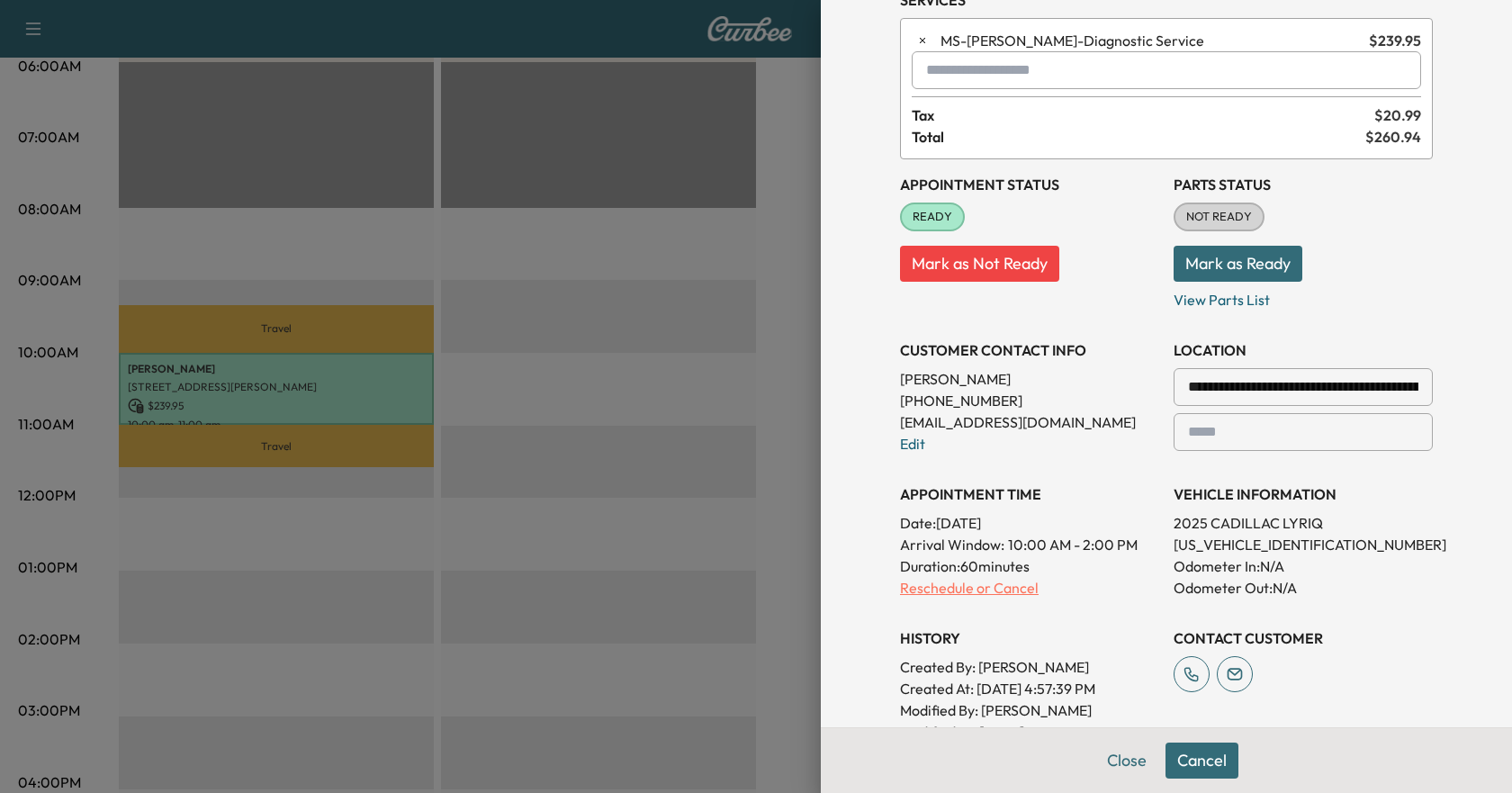
click at [899, 590] on p "Reschedule or Cancel" at bounding box center [1030, 588] width 259 height 22
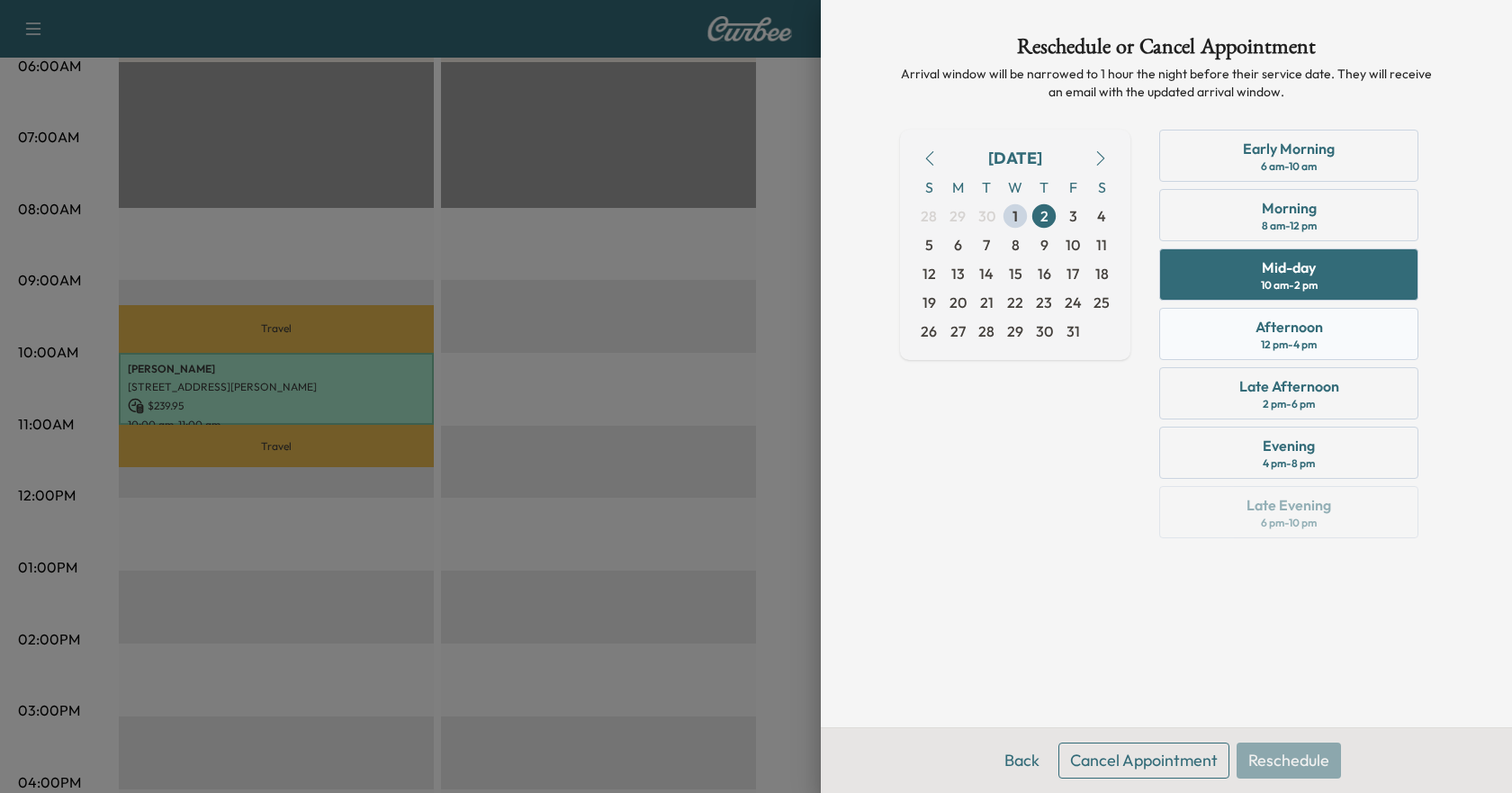
click at [899, 343] on div "Afternoon 12 pm - 4 pm" at bounding box center [1289, 333] width 259 height 52
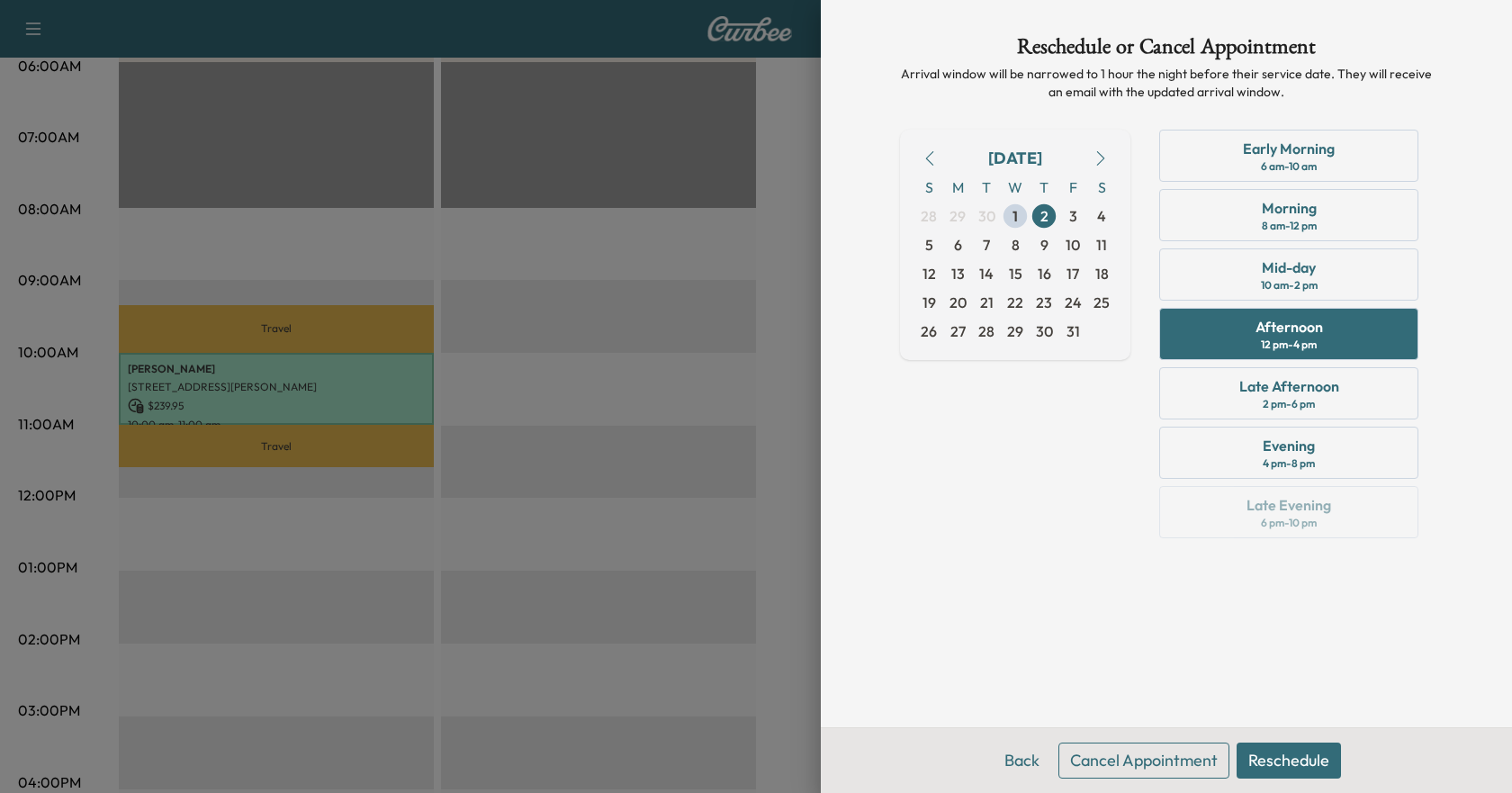
click at [899, 750] on button "Reschedule" at bounding box center [1289, 759] width 104 height 36
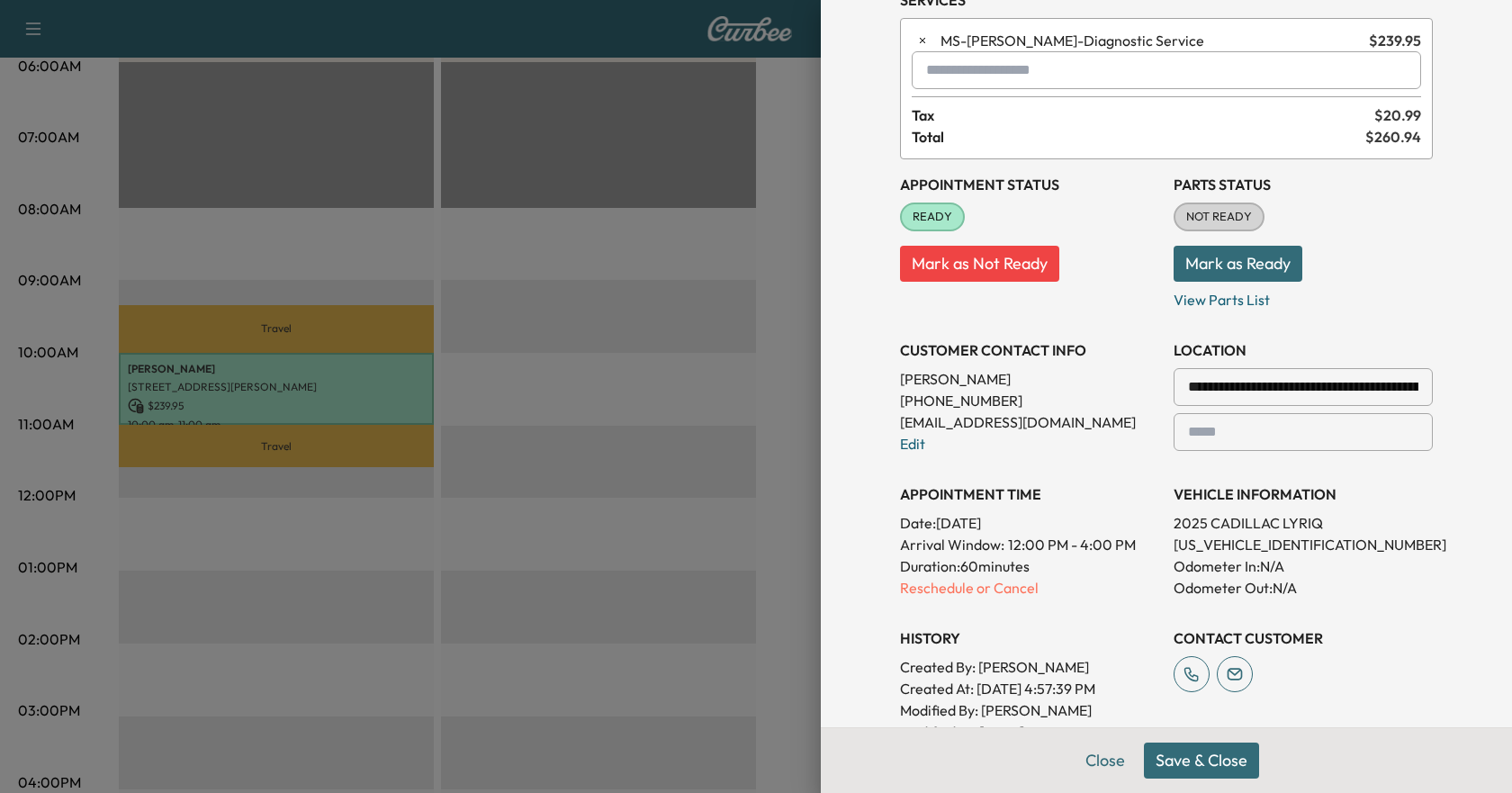
scroll to position [180, 0]
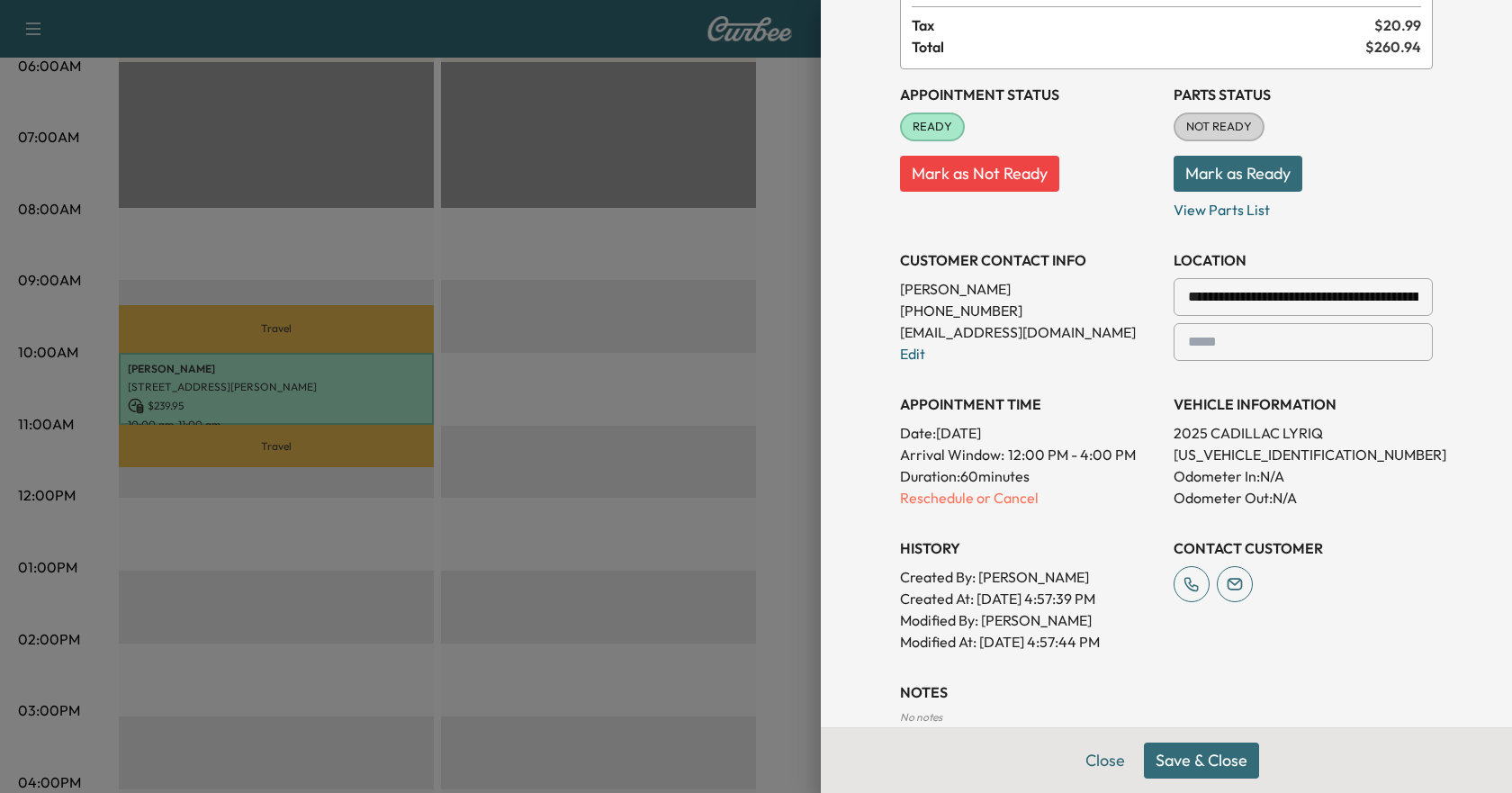
click at [899, 745] on button "Save & Close" at bounding box center [1202, 759] width 115 height 36
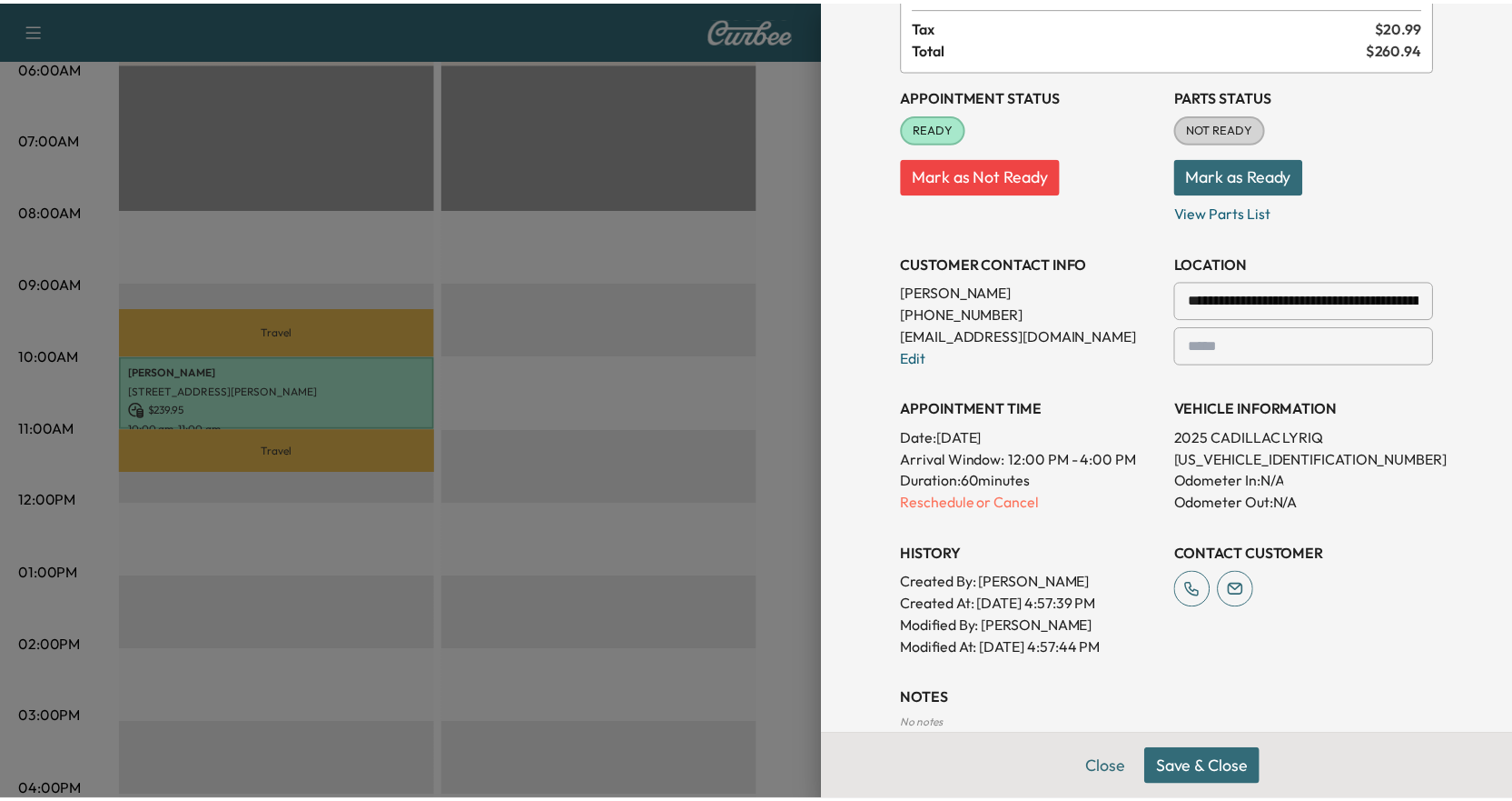
scroll to position [144, 0]
